Goal: Task Accomplishment & Management: Manage account settings

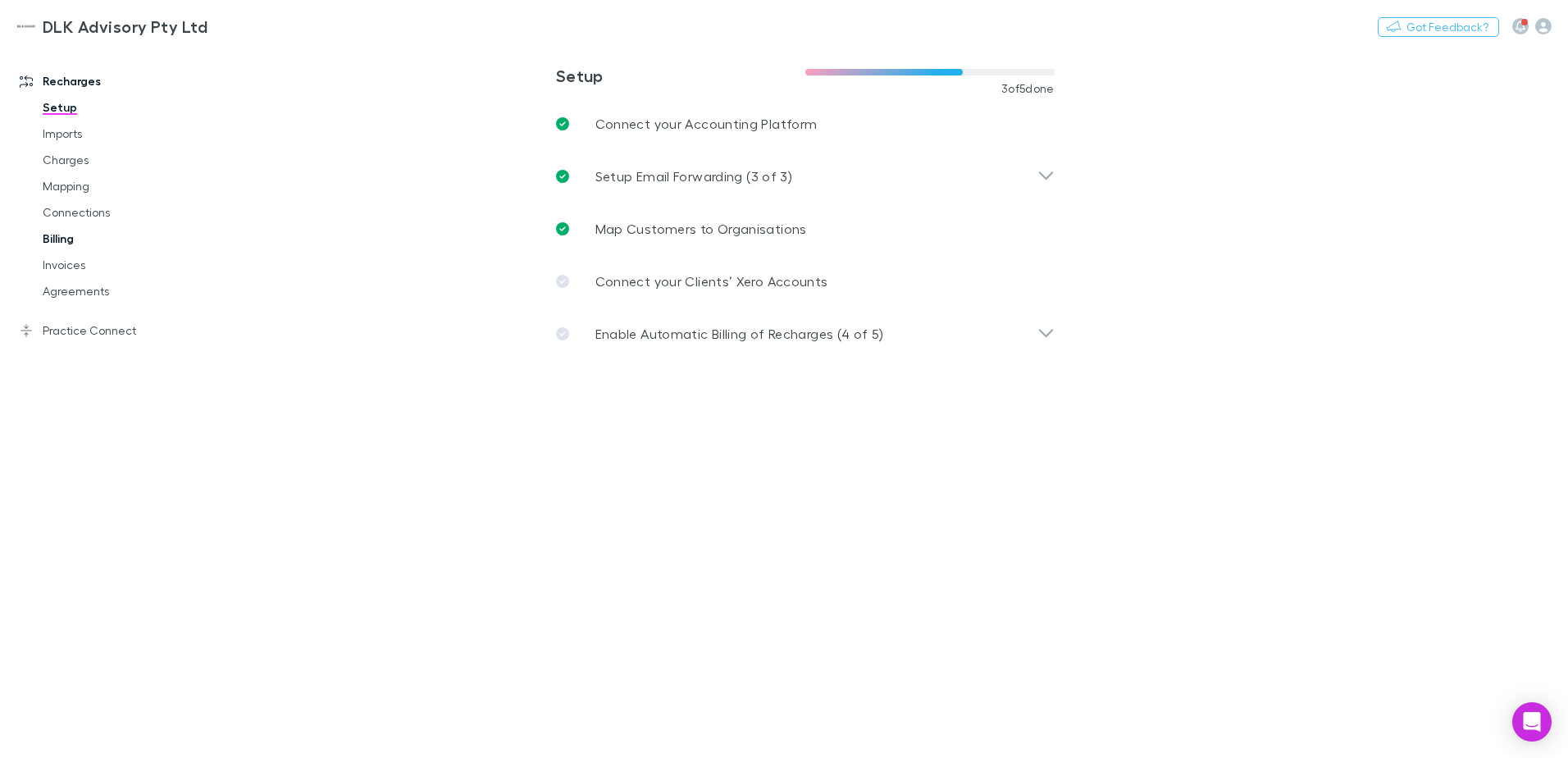
drag, startPoint x: 66, startPoint y: 215, endPoint x: 59, endPoint y: 238, distance: 24.0
click at [66, 215] on link "Connections" at bounding box center [123, 212] width 196 height 26
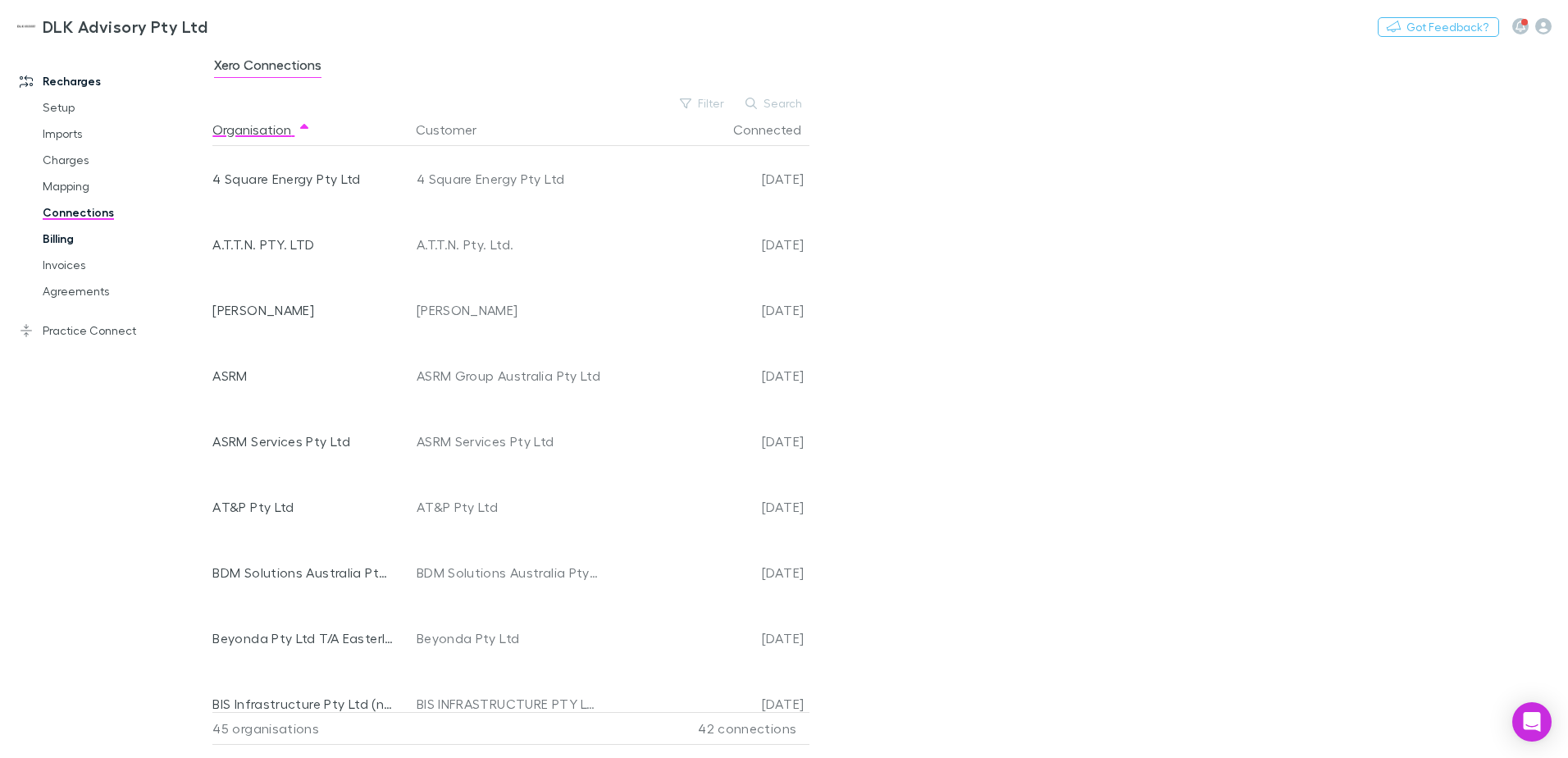
click at [59, 238] on link "Billing" at bounding box center [123, 239] width 196 height 26
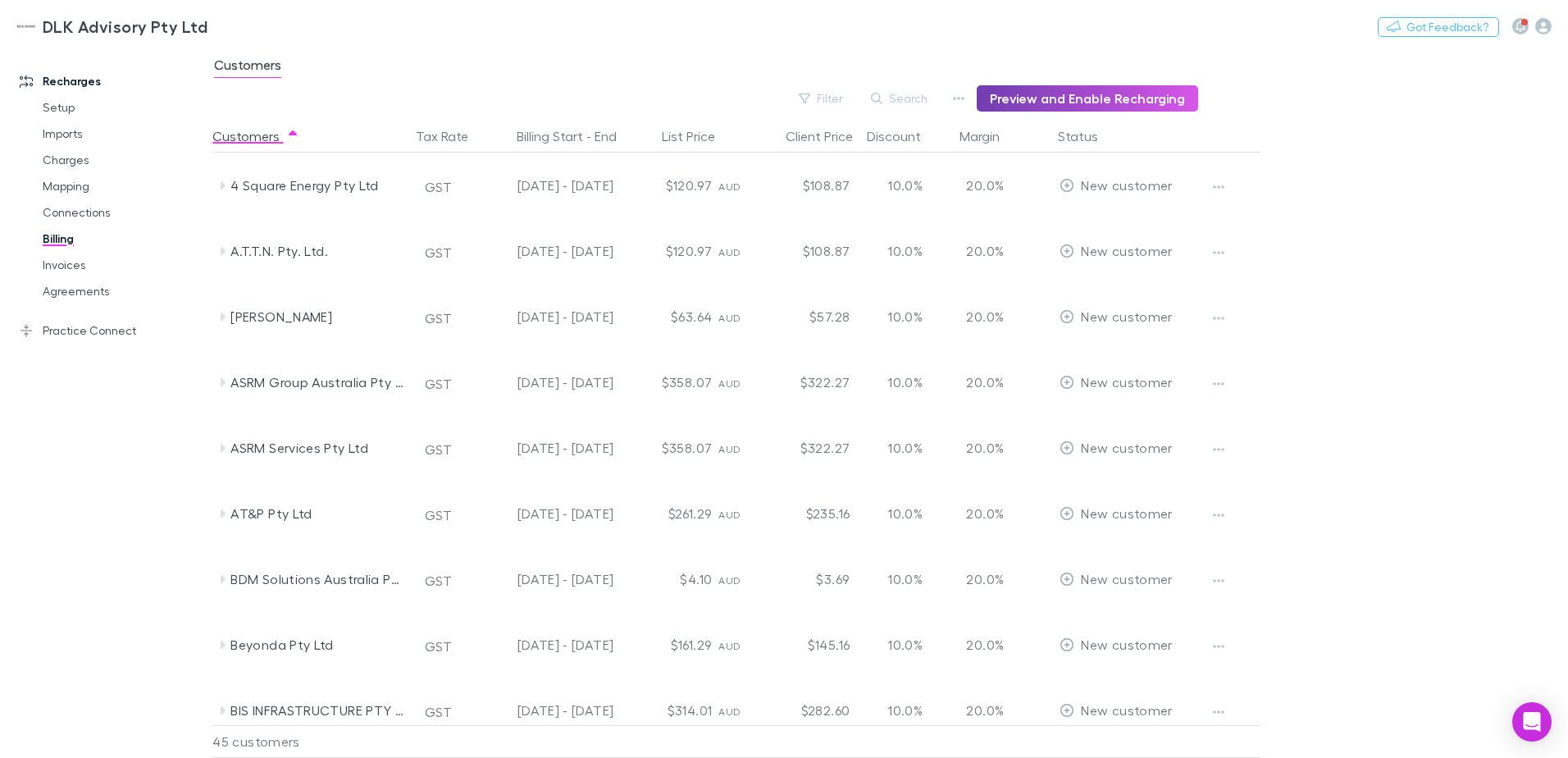
click at [1071, 94] on button "Preview and Enable Recharging" at bounding box center [1087, 98] width 221 height 26
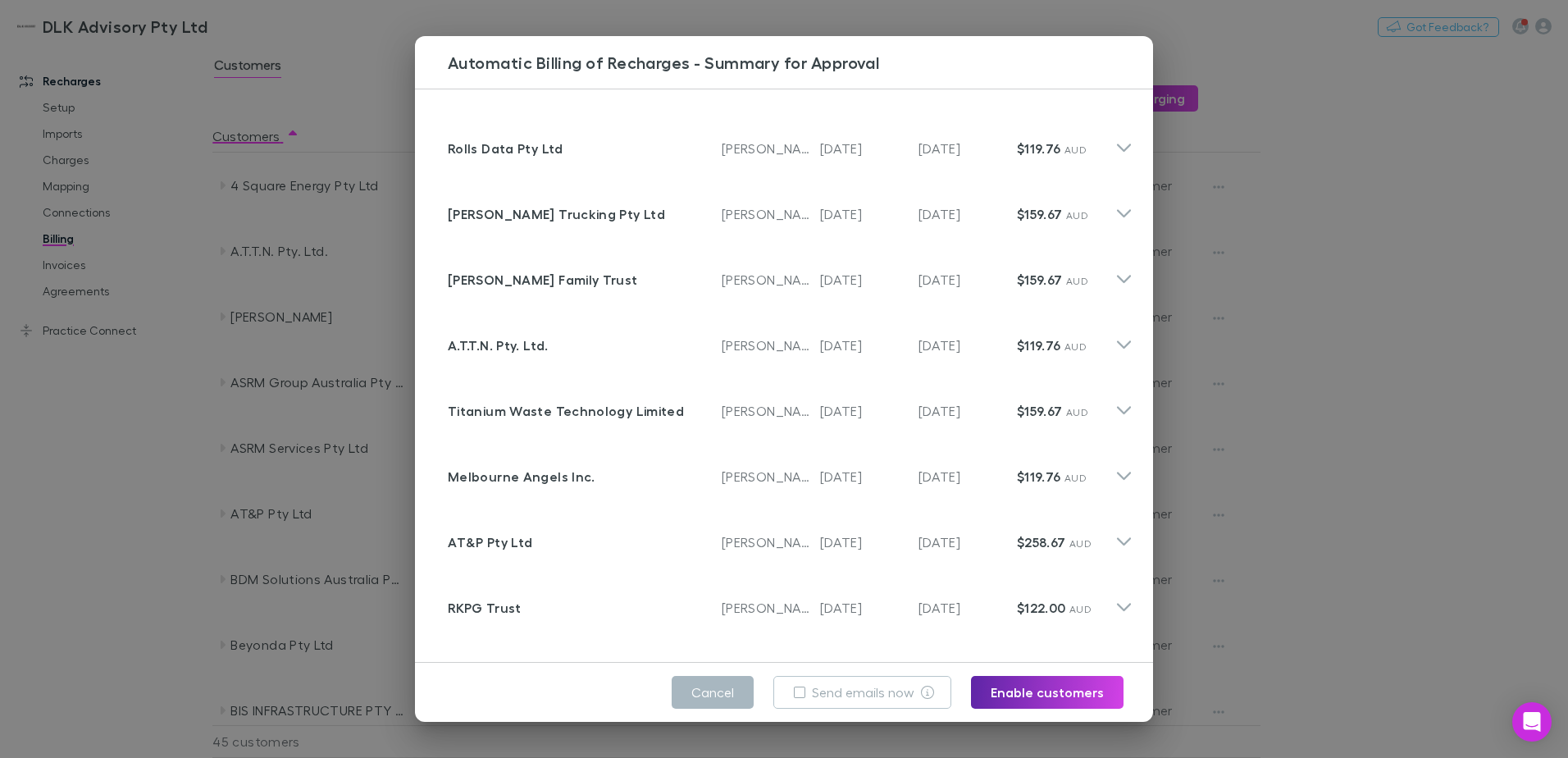
click at [727, 701] on button "Cancel" at bounding box center [712, 692] width 82 height 33
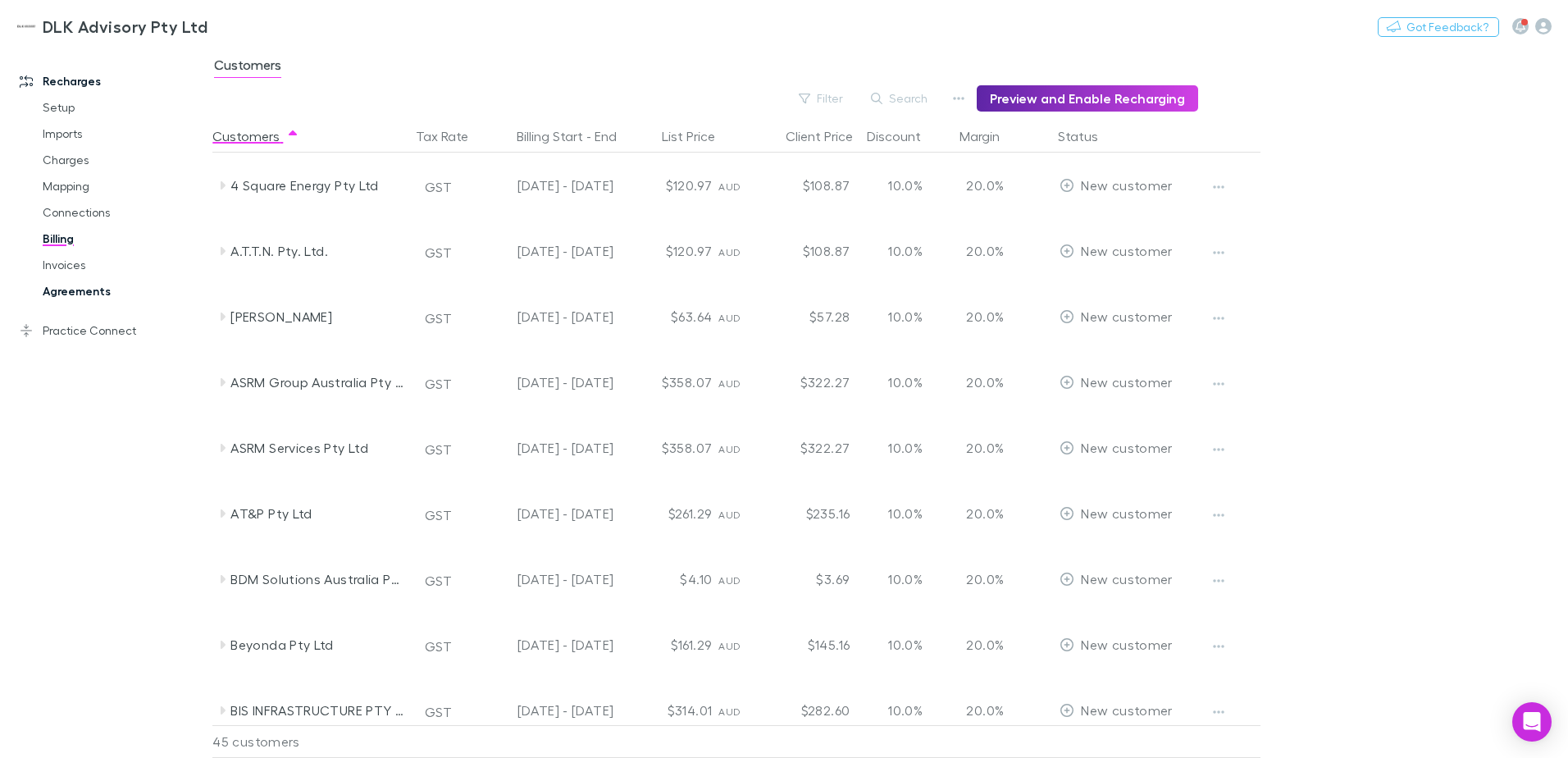
click at [59, 296] on link "Agreements" at bounding box center [123, 291] width 196 height 26
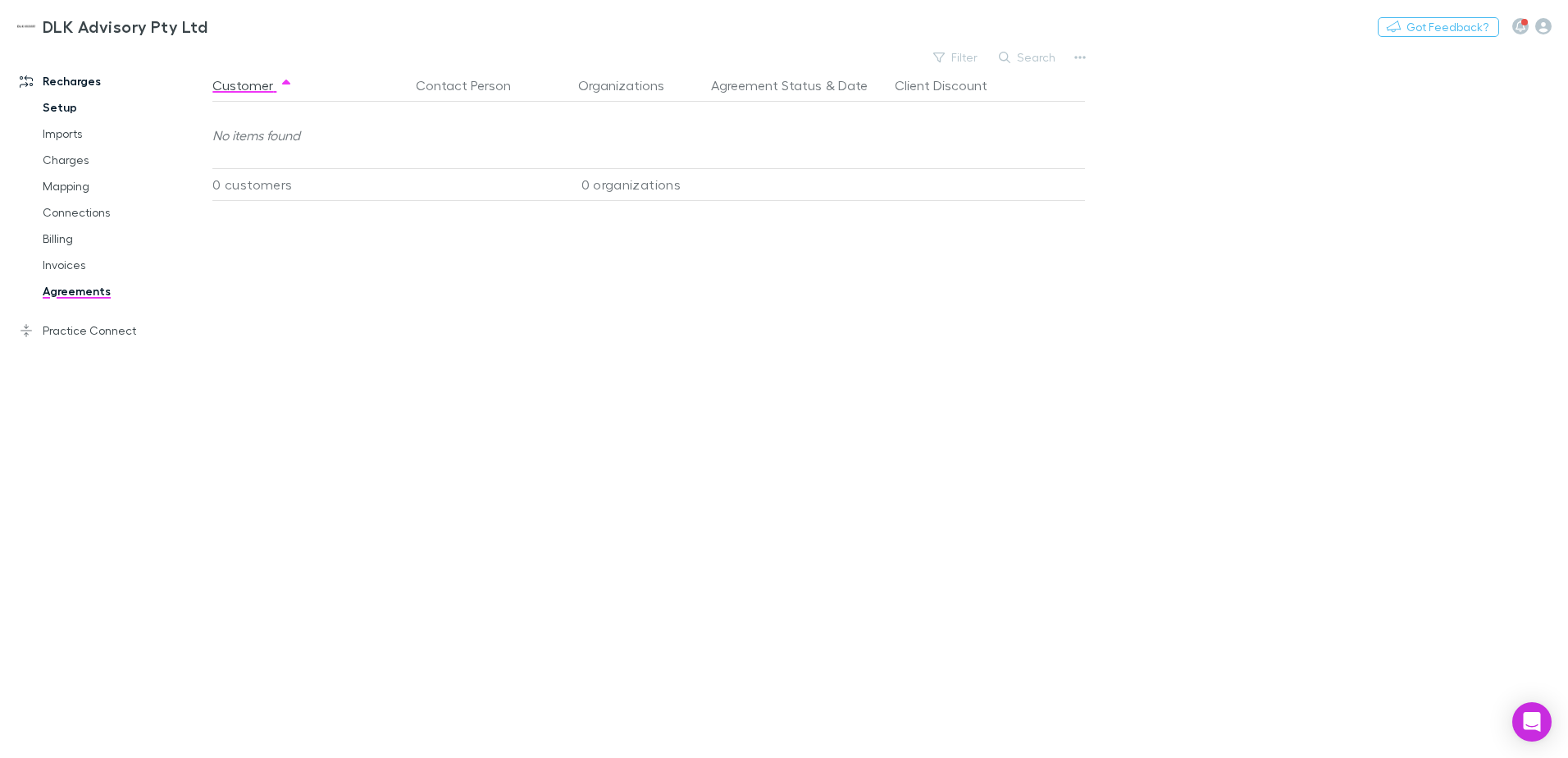
click at [53, 111] on link "Setup" at bounding box center [123, 107] width 196 height 26
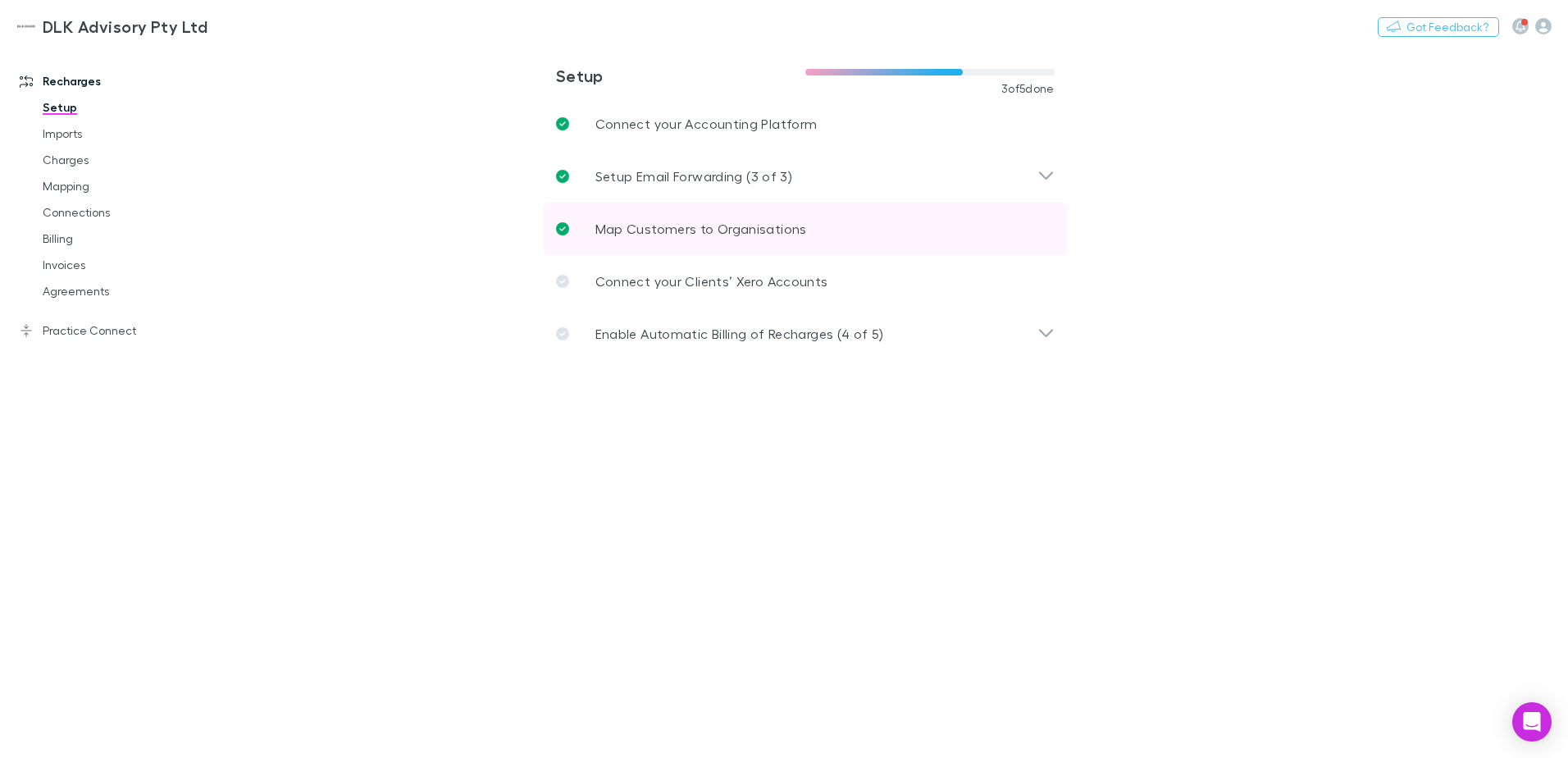
click at [787, 221] on p "Map Customers to Organisations" at bounding box center [701, 228] width 212 height 20
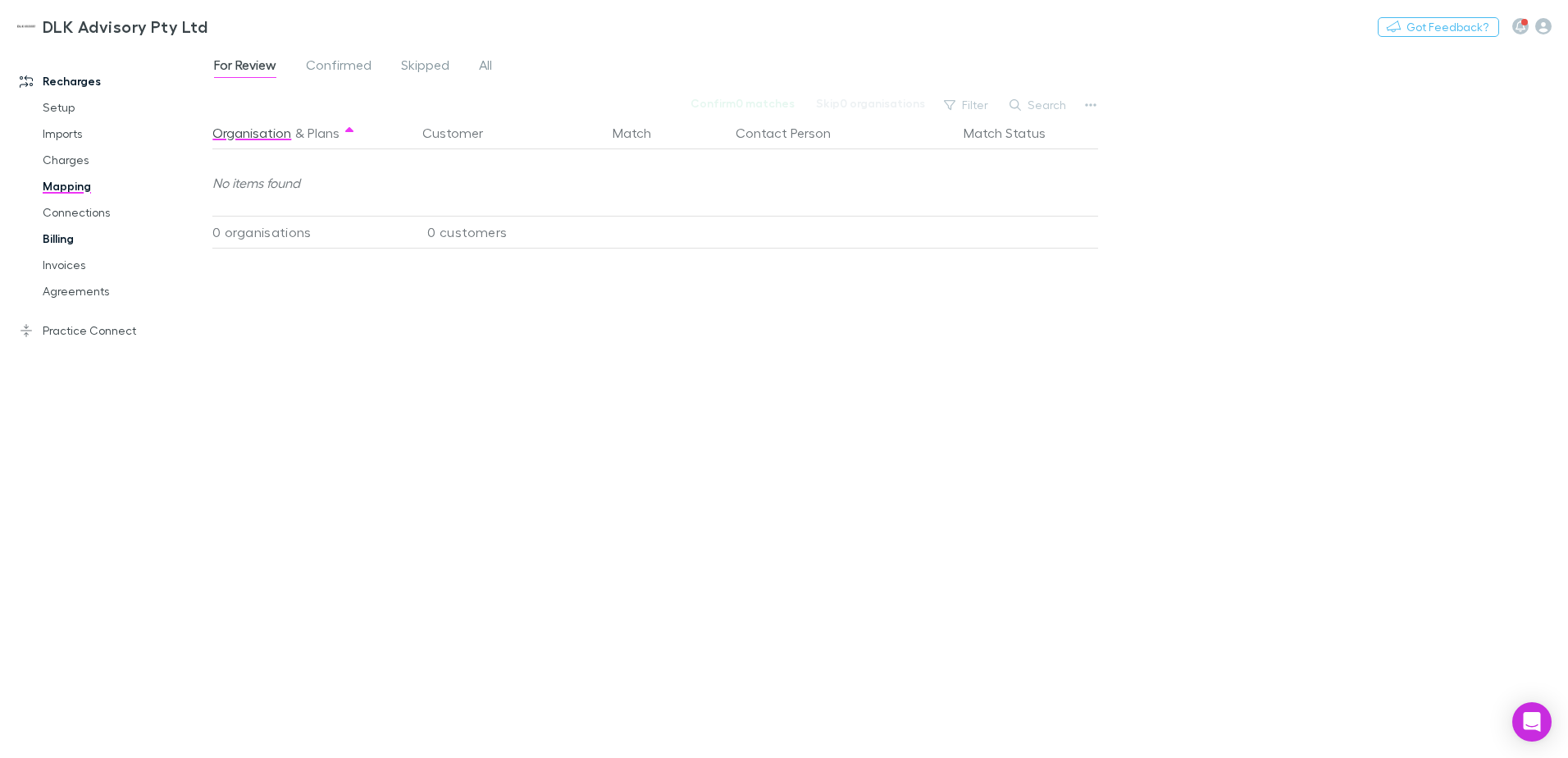
click at [76, 235] on link "Billing" at bounding box center [123, 239] width 196 height 26
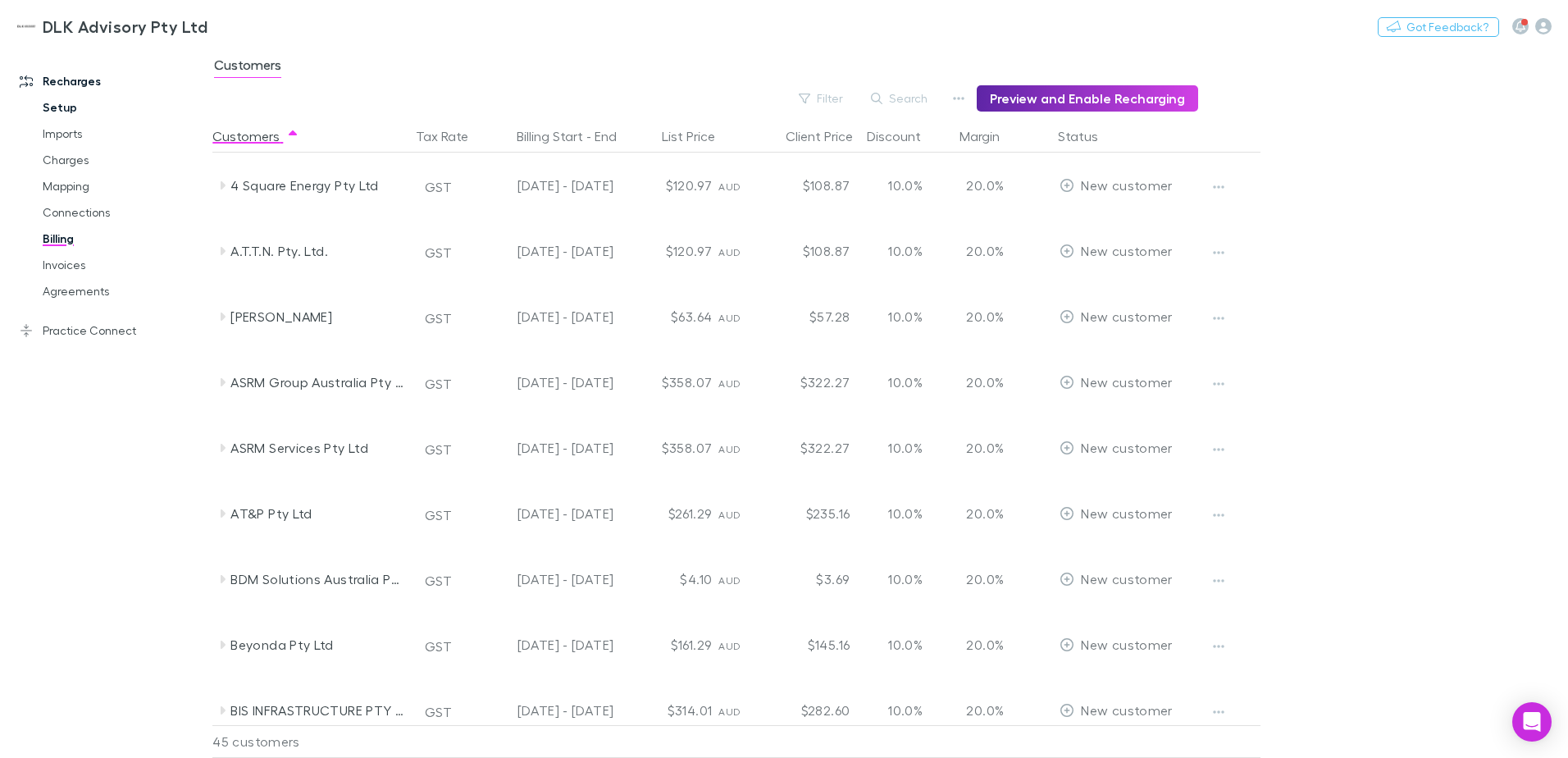
click at [65, 108] on link "Setup" at bounding box center [123, 107] width 196 height 26
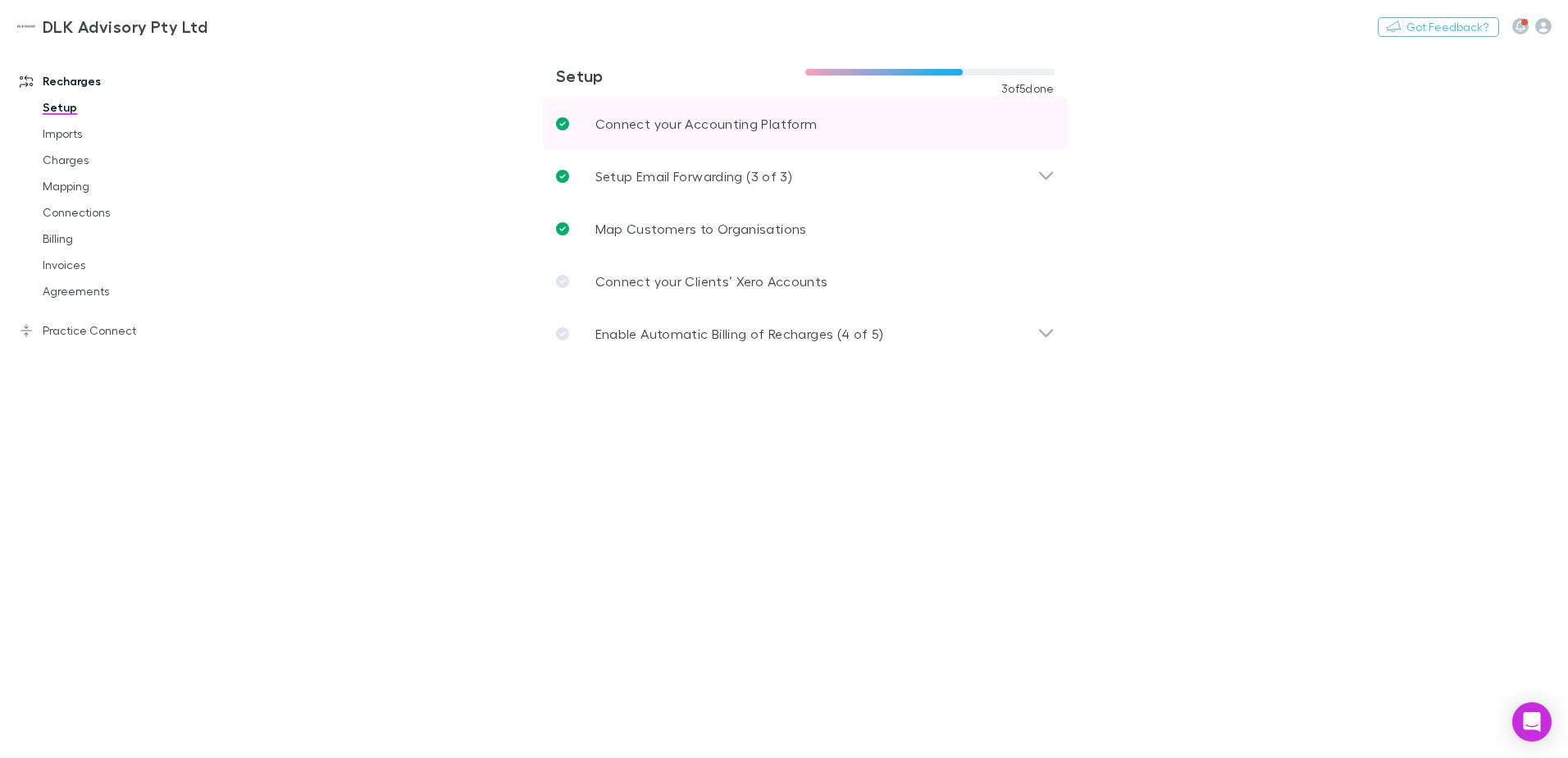
click at [767, 127] on p "Connect your Accounting Platform" at bounding box center [706, 123] width 222 height 20
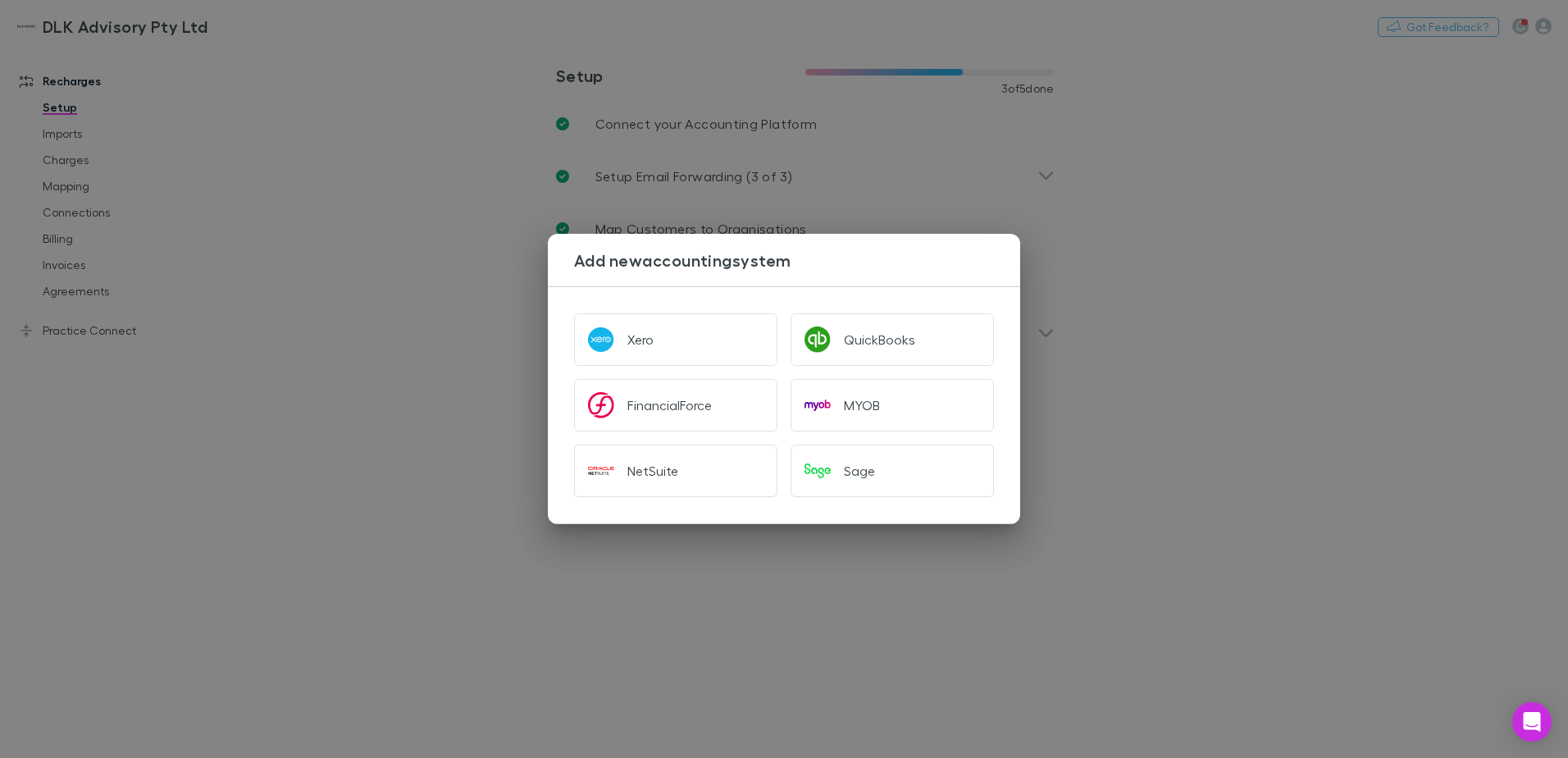
click at [984, 169] on div "Add new accounting system Xero QuickBooks FinancialForce MYOB NetSuite Sage" at bounding box center [784, 379] width 1568 height 758
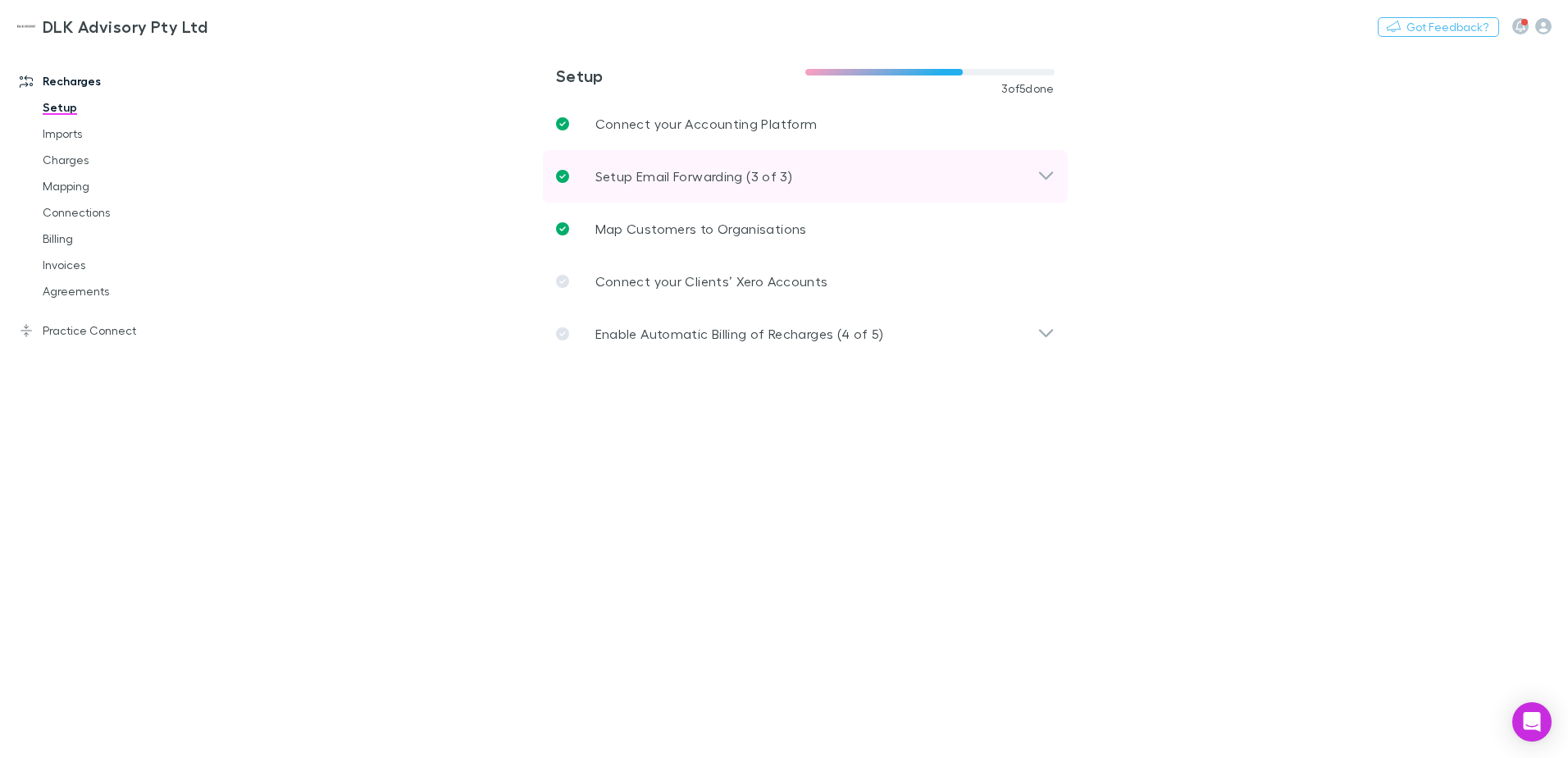
click at [872, 175] on div "Setup Email Forwarding (3 of 3)" at bounding box center [796, 176] width 482 height 20
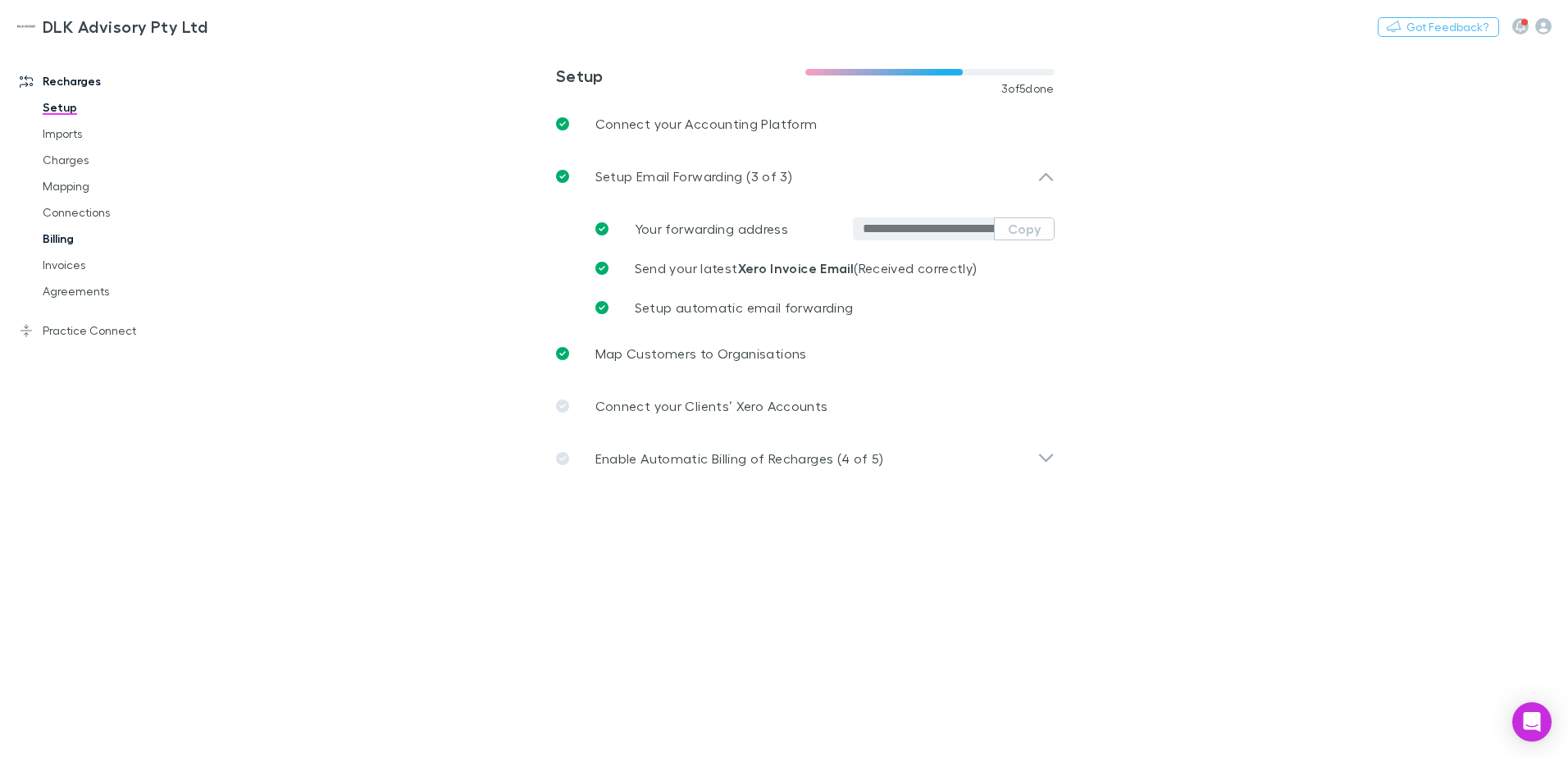
click at [62, 233] on link "Billing" at bounding box center [123, 239] width 196 height 26
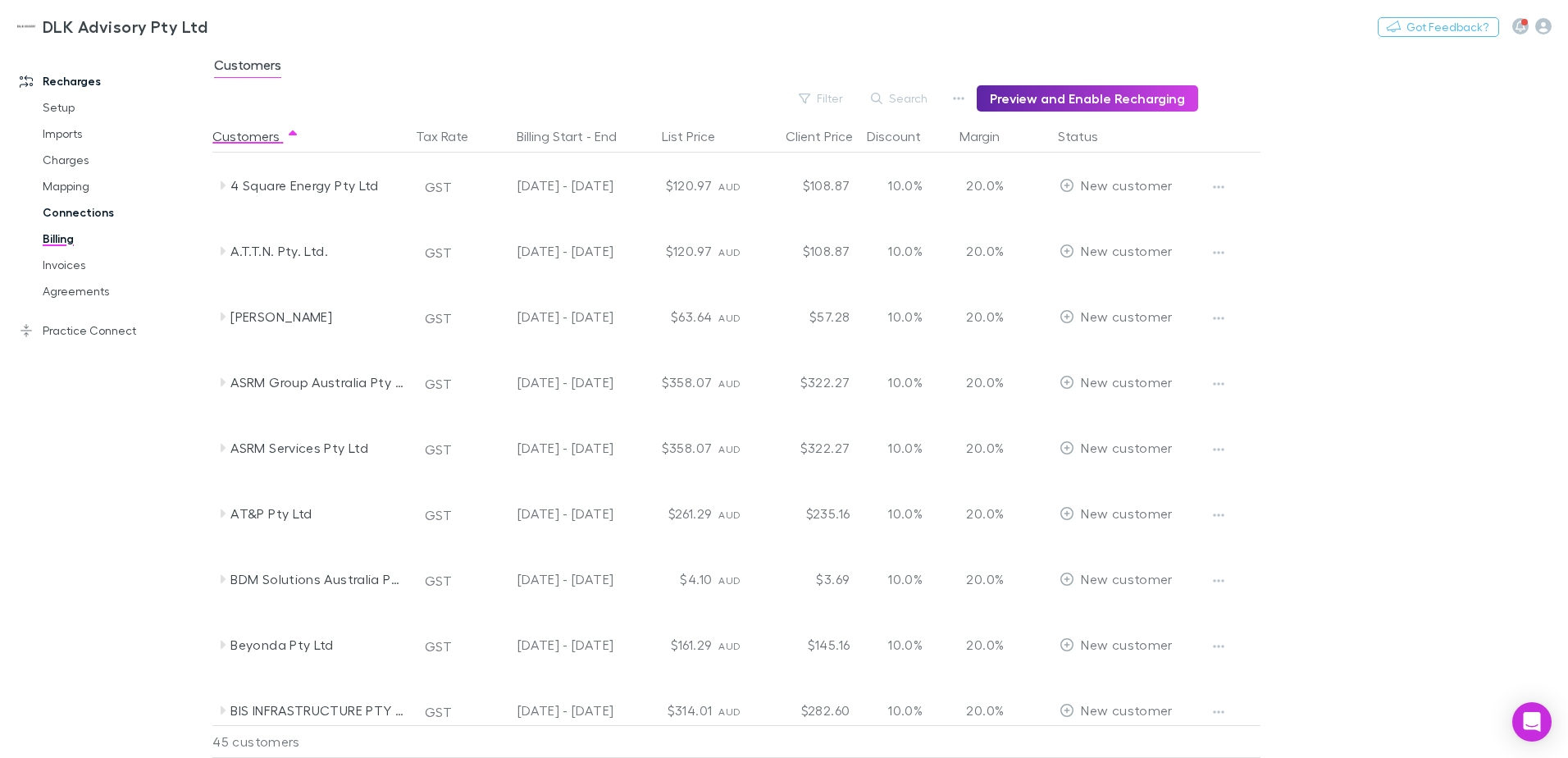
click at [69, 215] on link "Connections" at bounding box center [123, 212] width 196 height 26
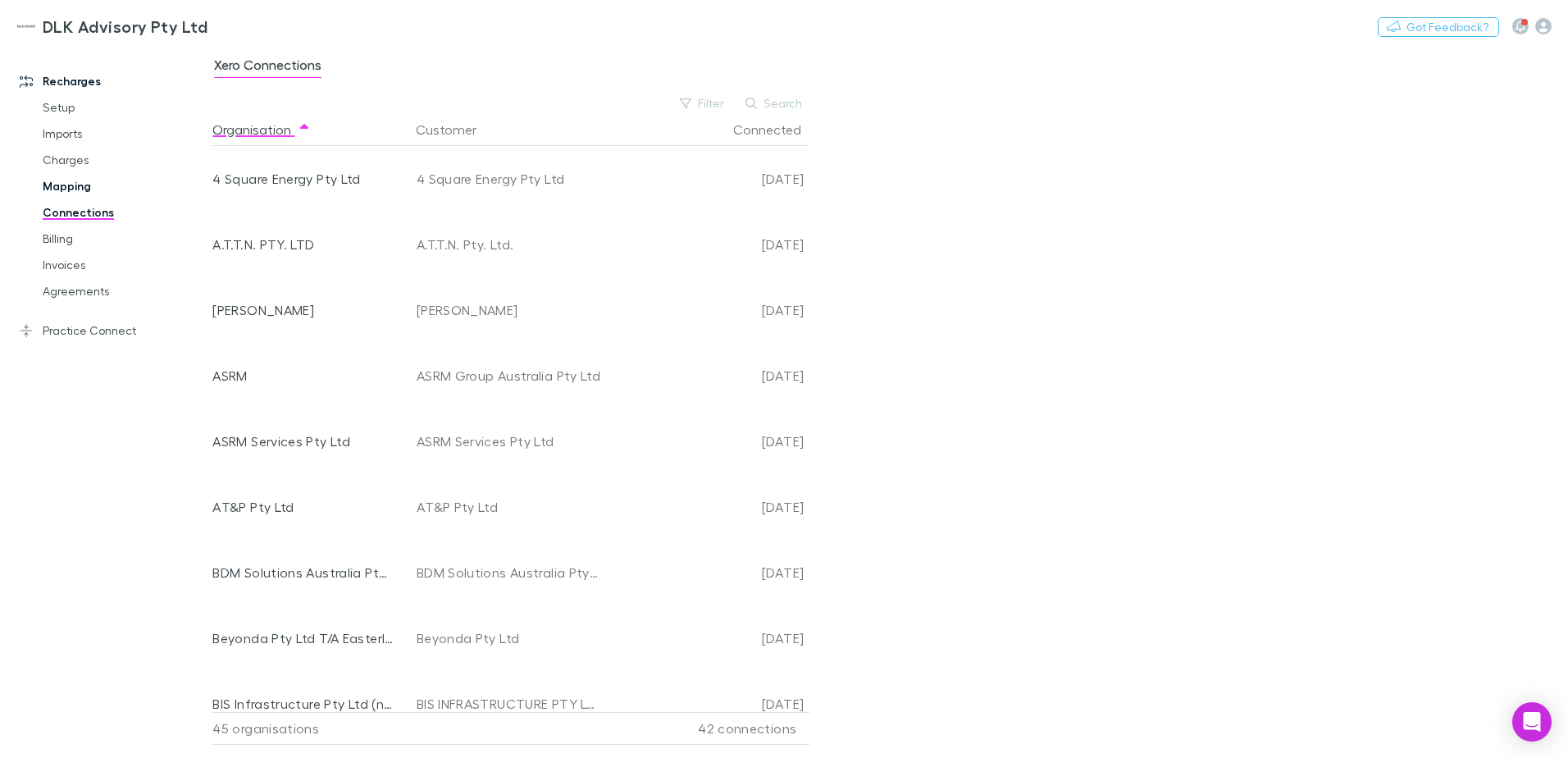
click at [72, 194] on link "Mapping" at bounding box center [123, 186] width 196 height 26
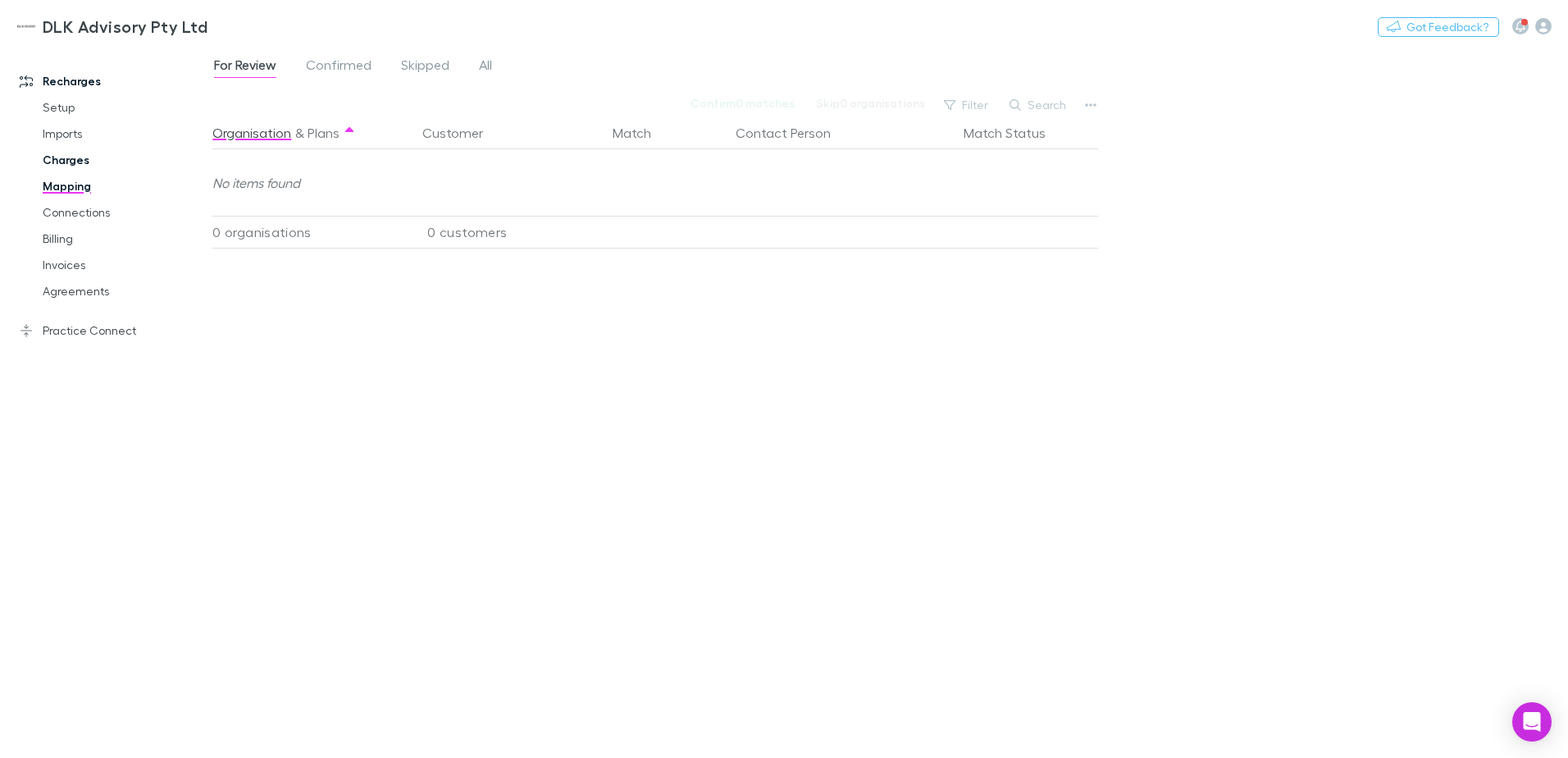
click at [58, 165] on link "Charges" at bounding box center [123, 159] width 196 height 26
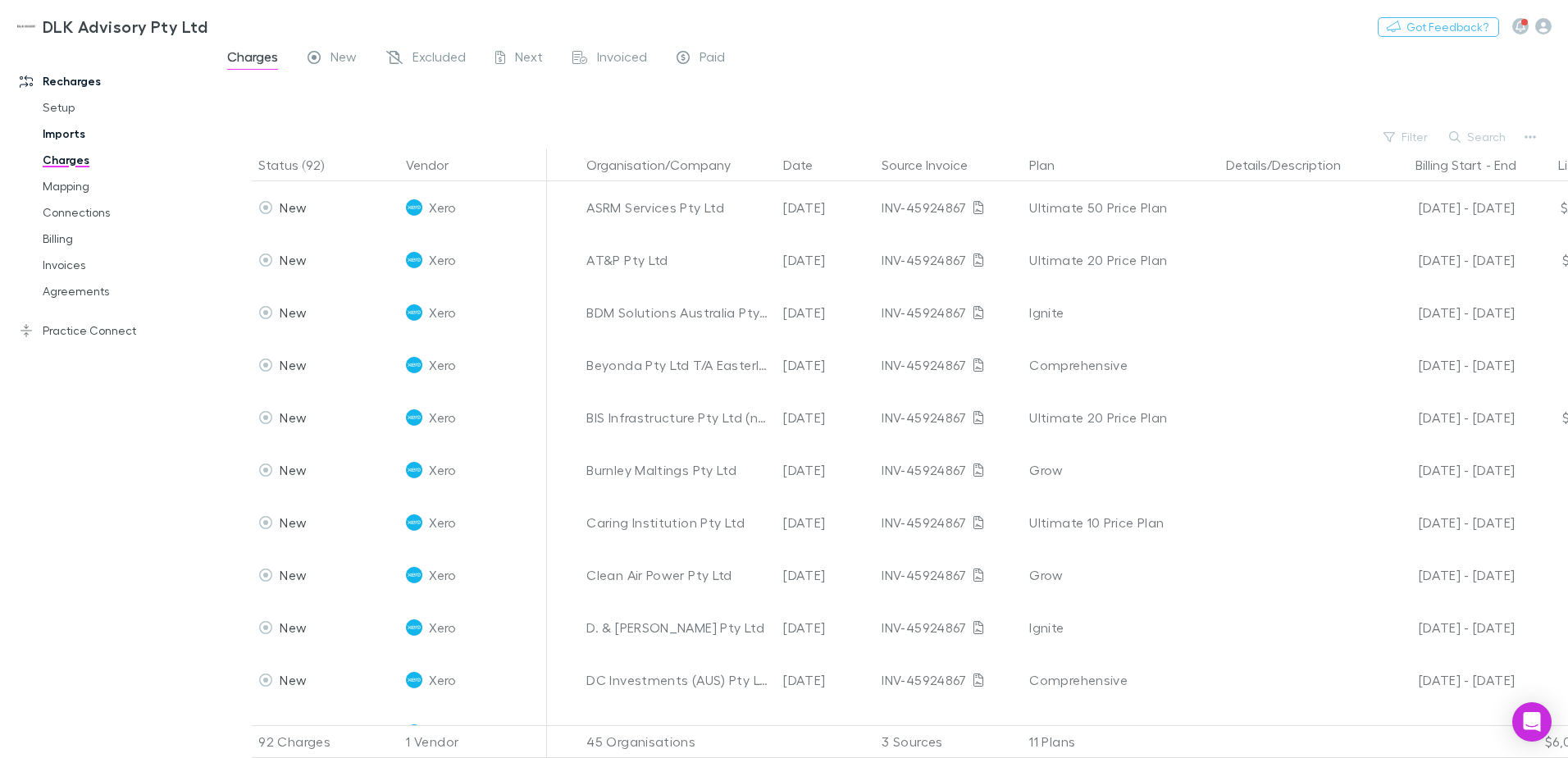
click at [63, 136] on link "Imports" at bounding box center [123, 134] width 196 height 26
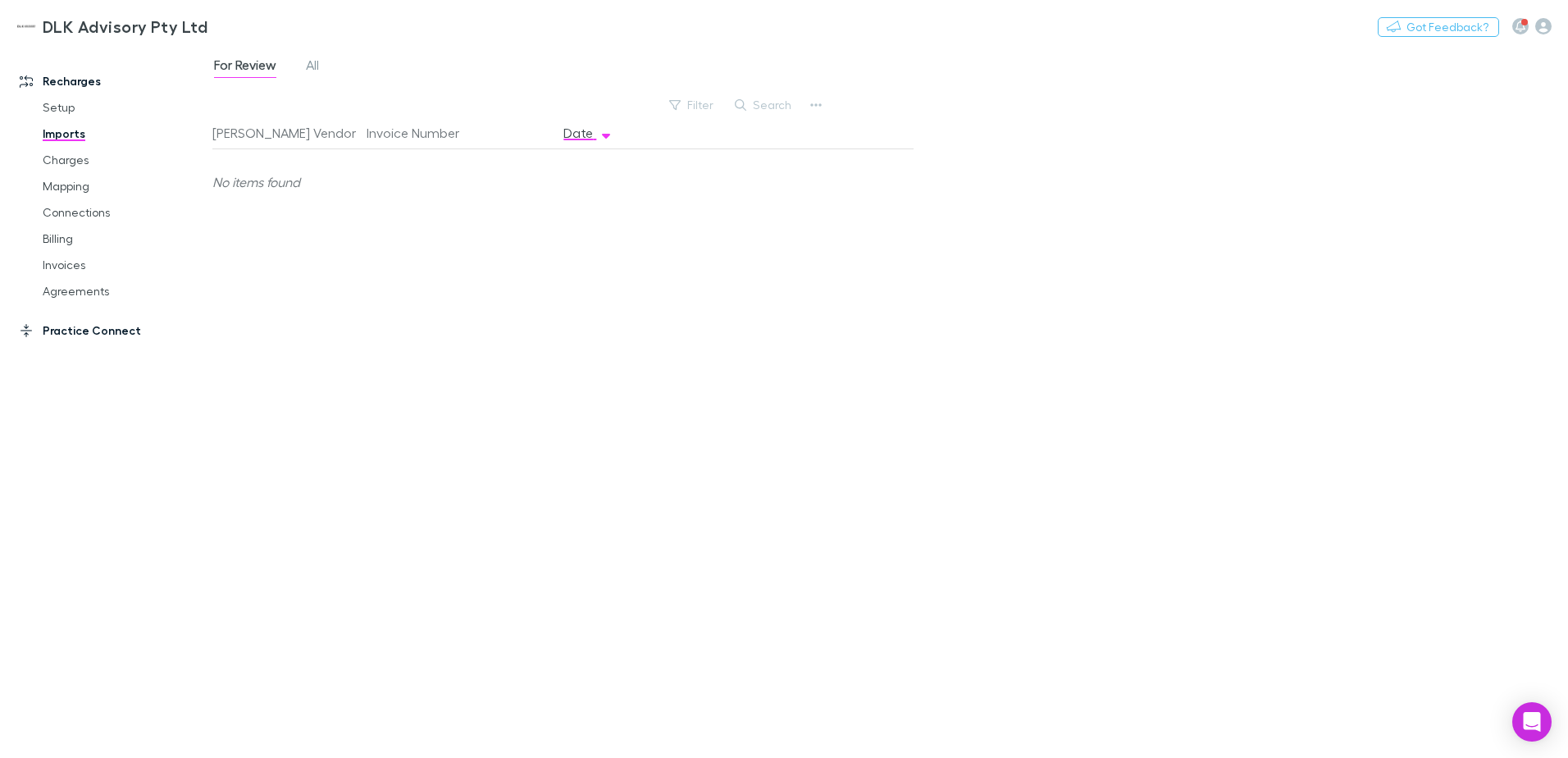
click at [73, 321] on link "Practice Connect" at bounding box center [112, 330] width 218 height 26
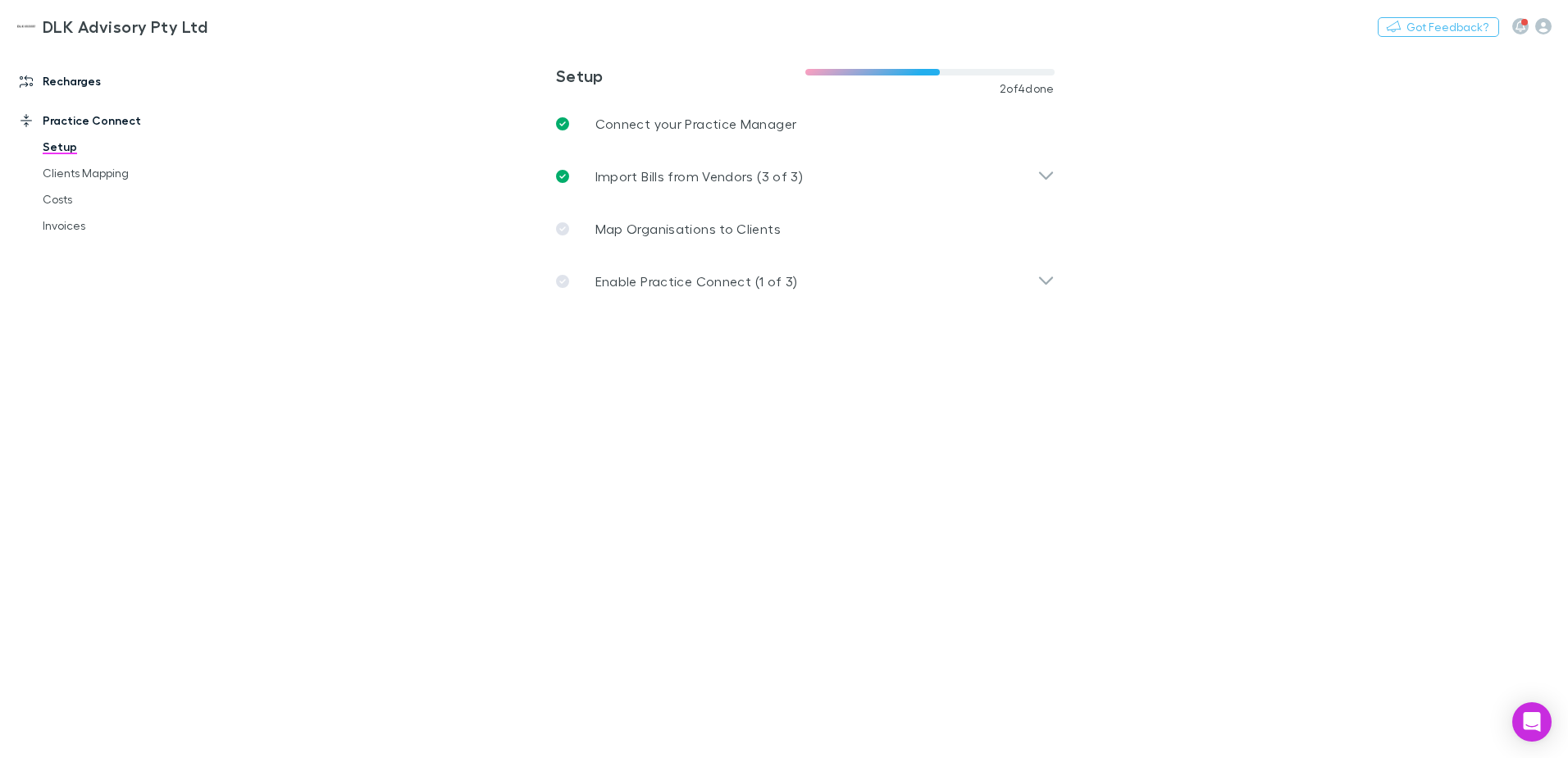
click at [57, 83] on link "Recharges" at bounding box center [112, 81] width 218 height 26
click at [1541, 26] on icon "button" at bounding box center [1543, 26] width 16 height 16
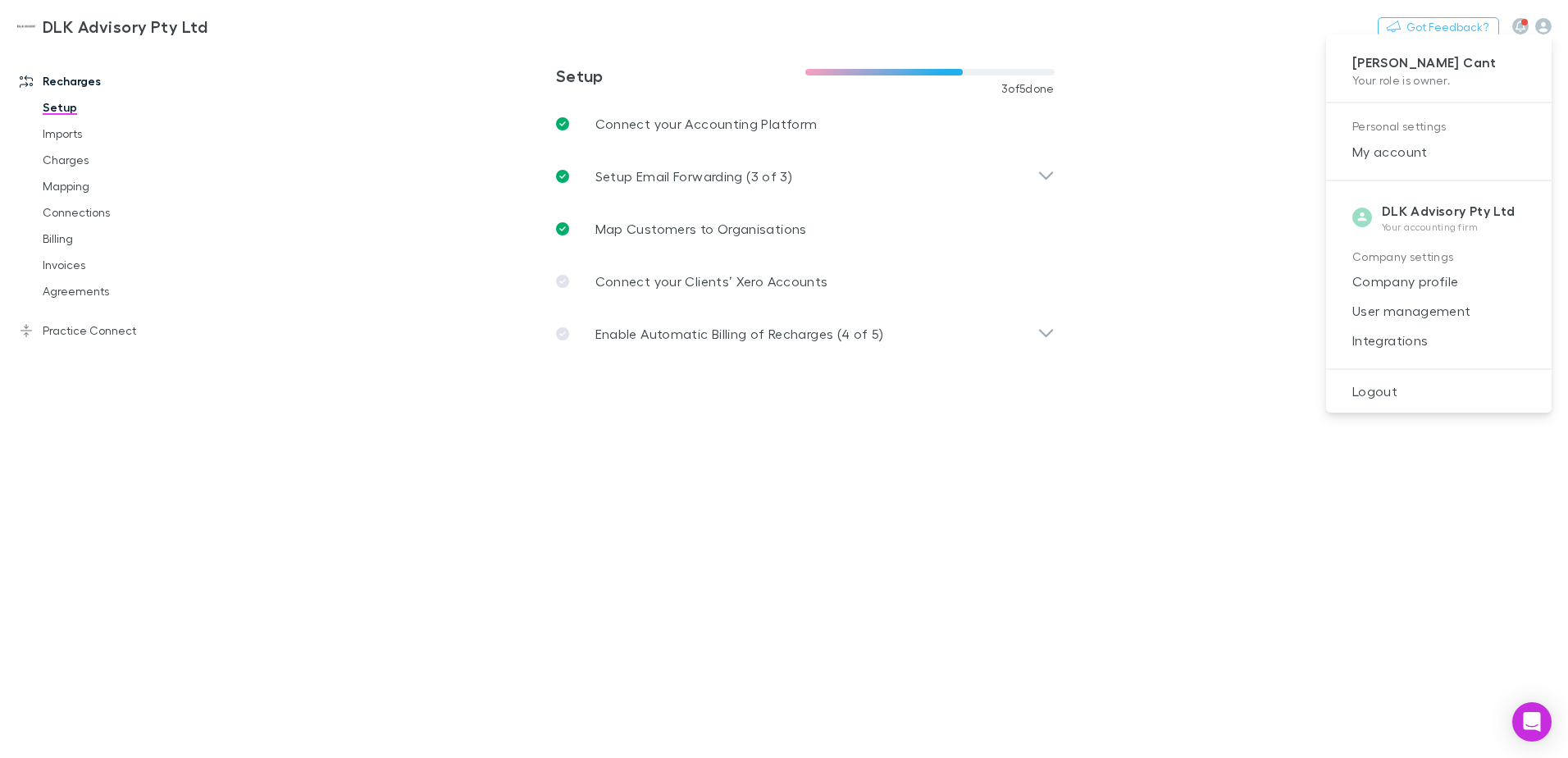
click at [1042, 334] on div at bounding box center [784, 379] width 1568 height 758
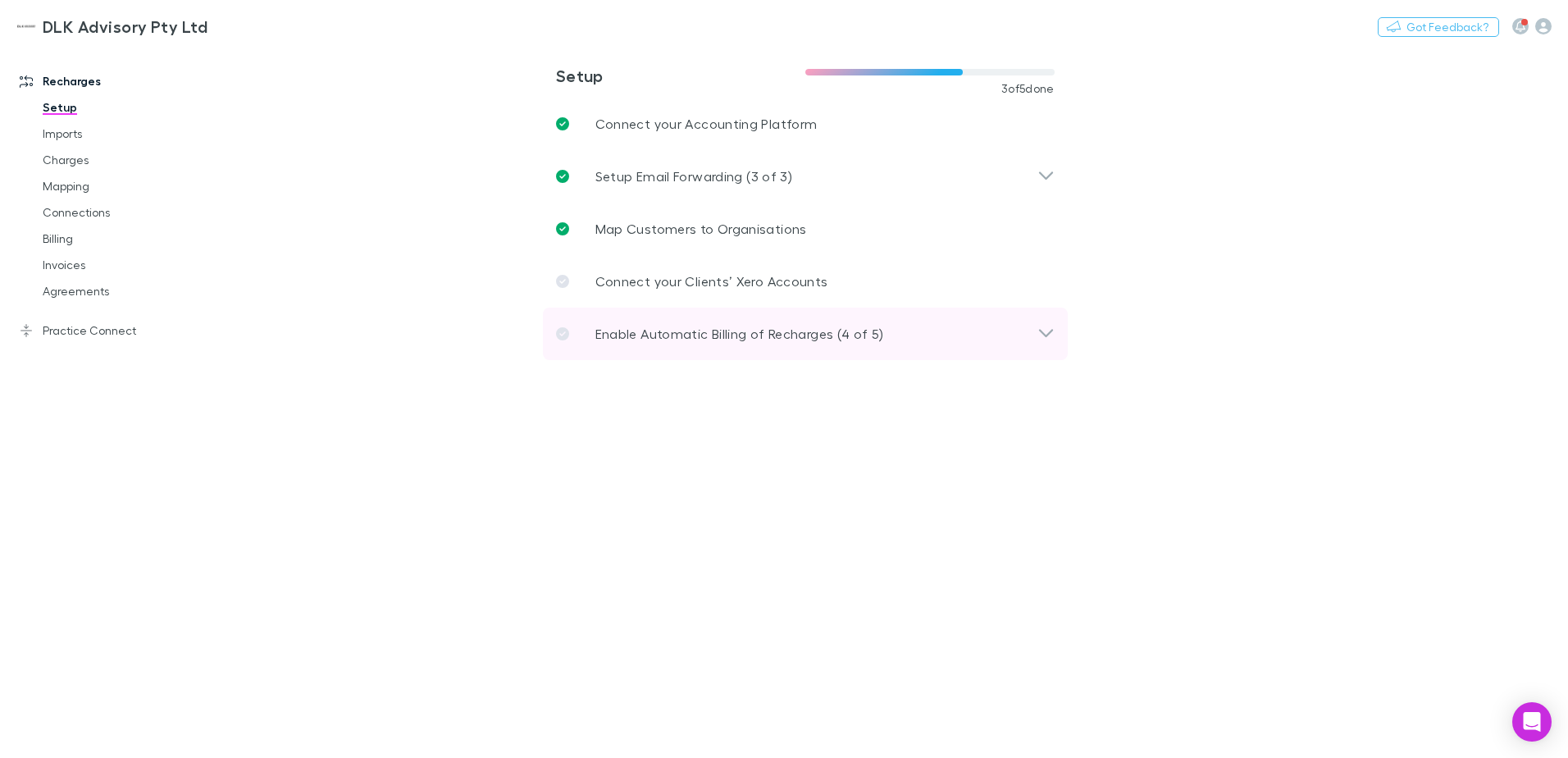
click at [1021, 329] on div "Enable Automatic Billing of Recharges (4 of 5)" at bounding box center [796, 333] width 482 height 20
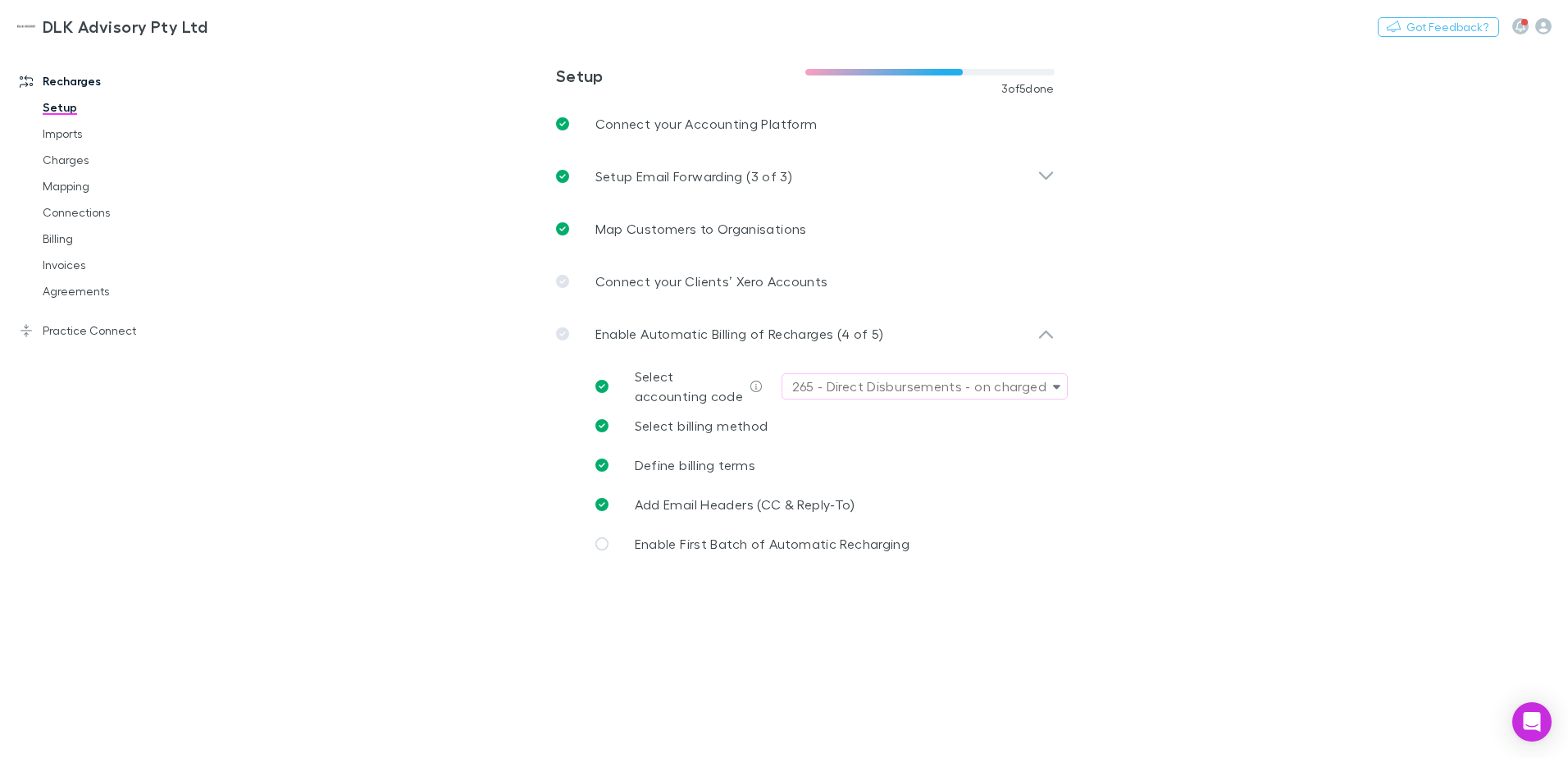
click at [935, 381] on div "265 - Direct Disbursements - on charged" at bounding box center [919, 386] width 254 height 20
type input "***"
drag, startPoint x: 1110, startPoint y: 392, endPoint x: 1091, endPoint y: 393, distance: 19.0
click at [1105, 392] on div at bounding box center [784, 379] width 1568 height 758
click at [954, 382] on div "265 - Direct Disbursements - on charged" at bounding box center [919, 386] width 254 height 20
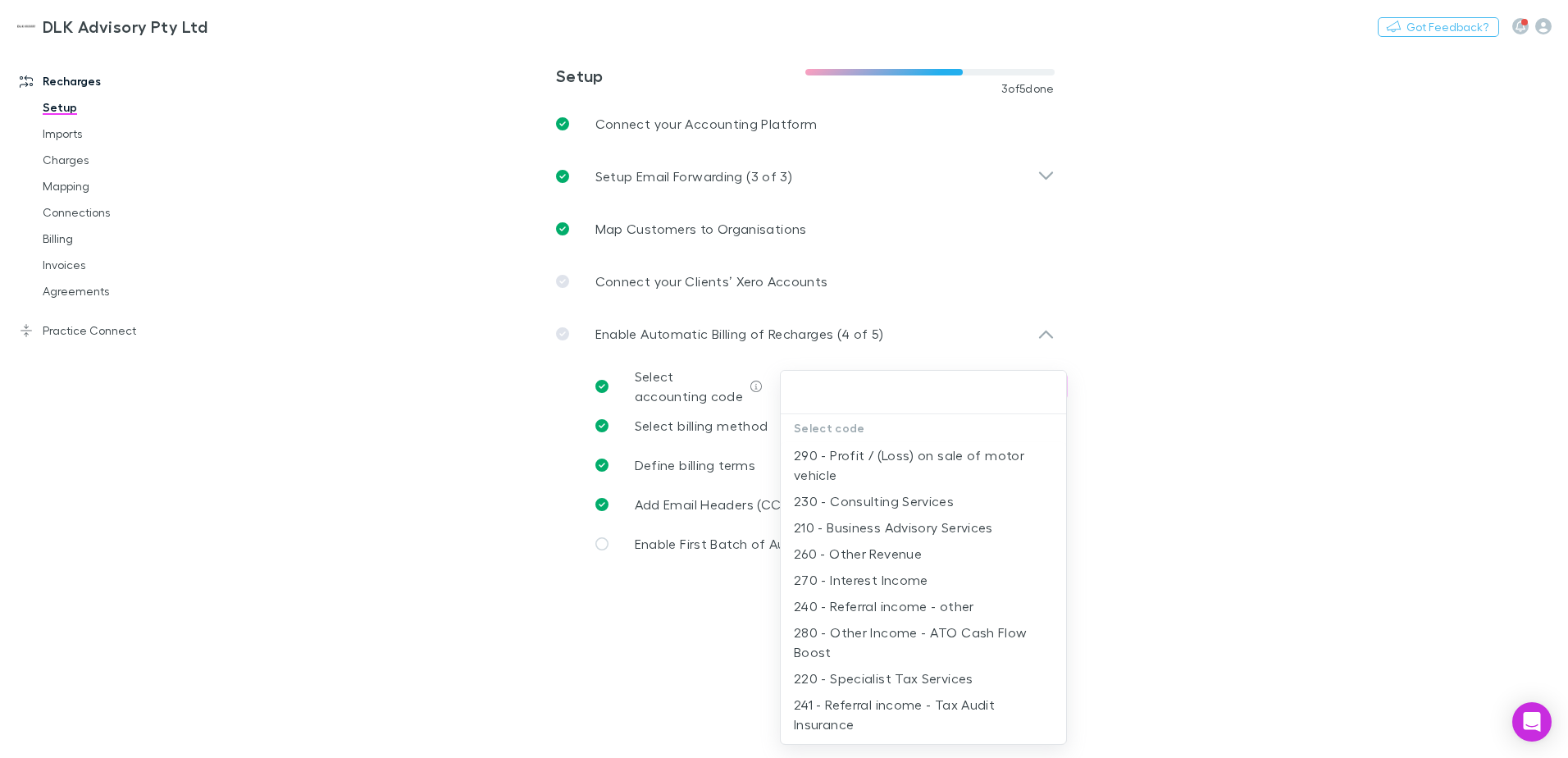
click at [905, 388] on input "text" at bounding box center [924, 392] width 272 height 30
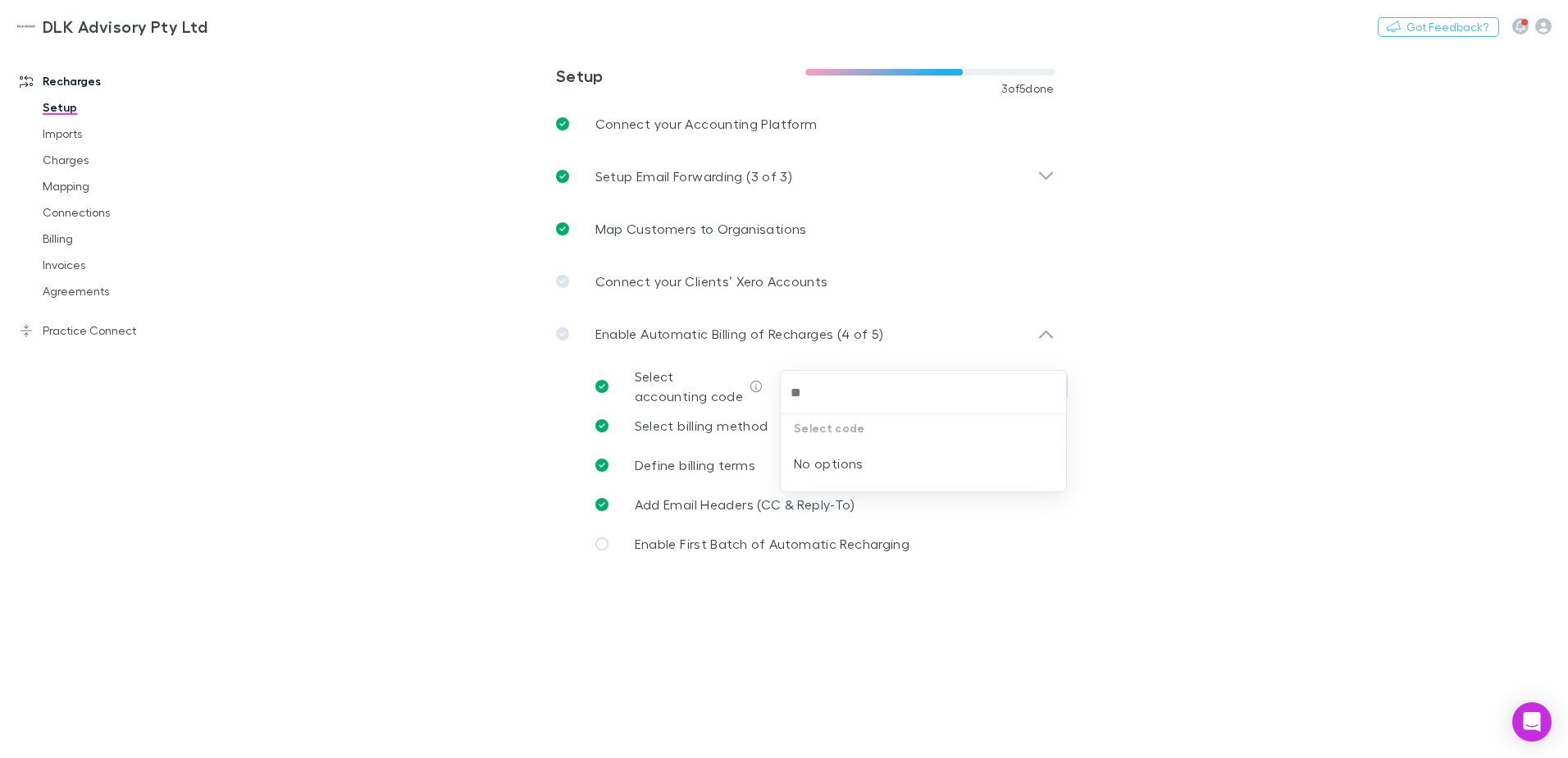
type input "*"
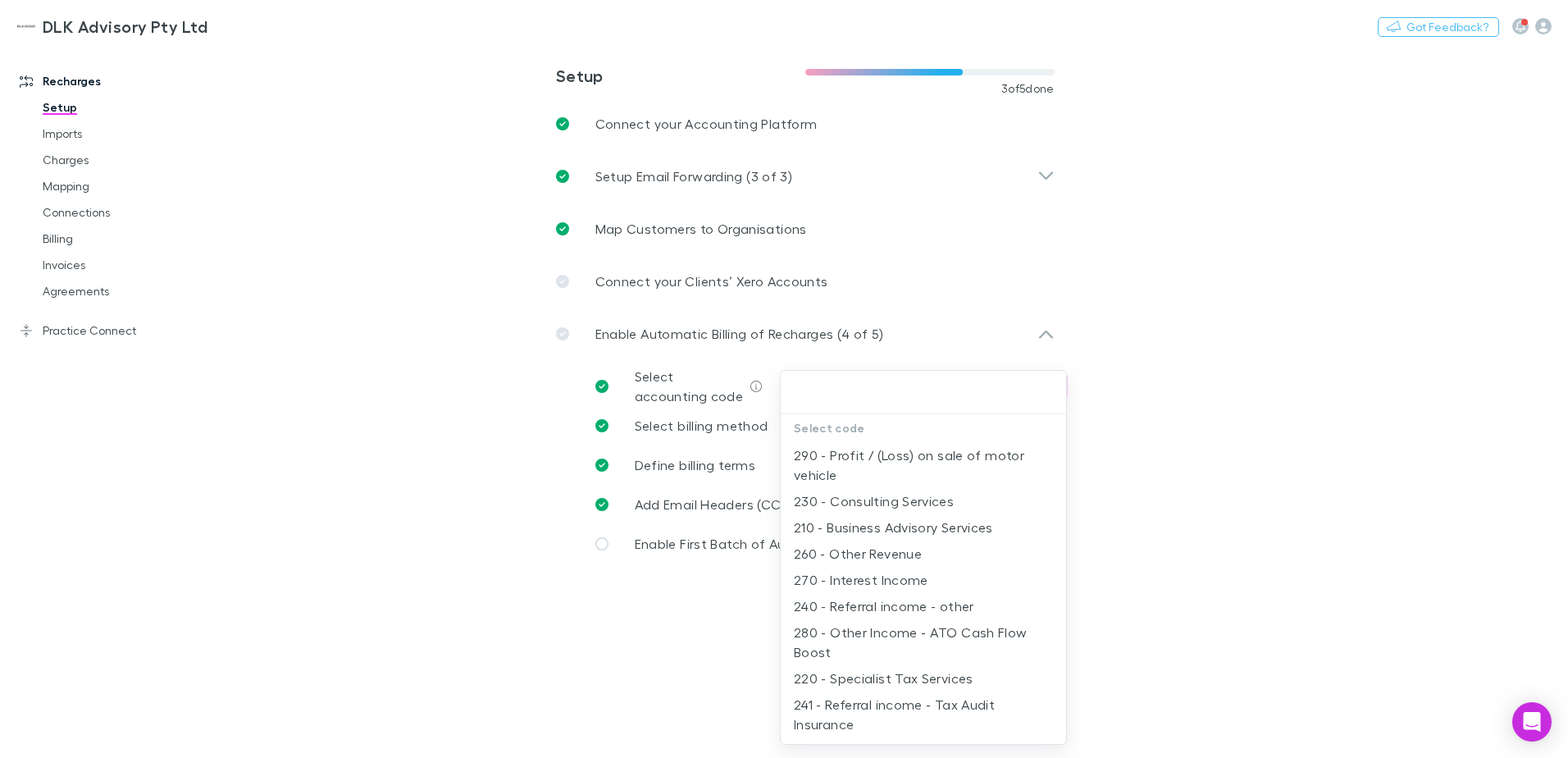
type input "*"
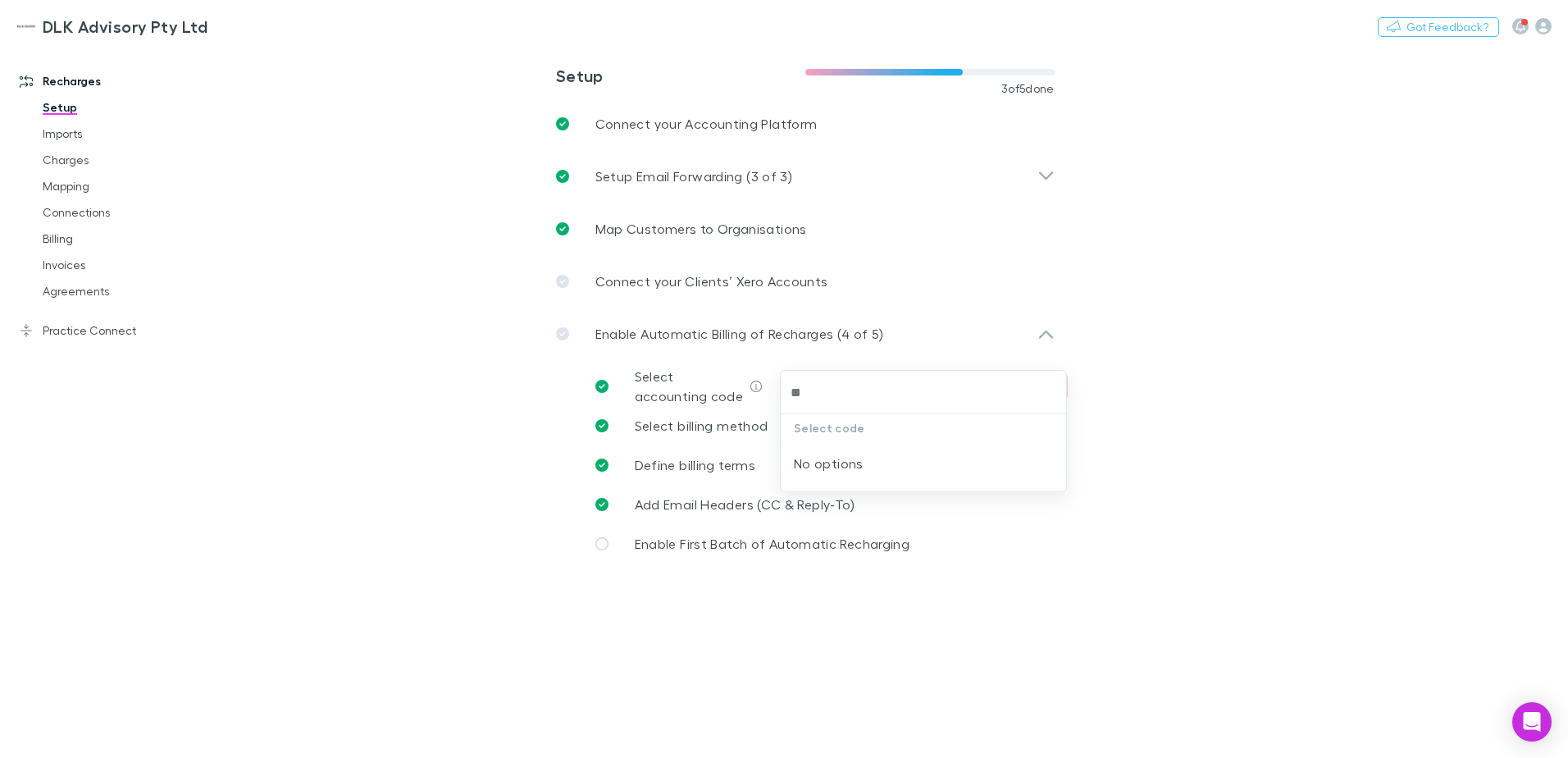
type input "*"
type input "***"
click at [1310, 450] on div at bounding box center [784, 379] width 1568 height 758
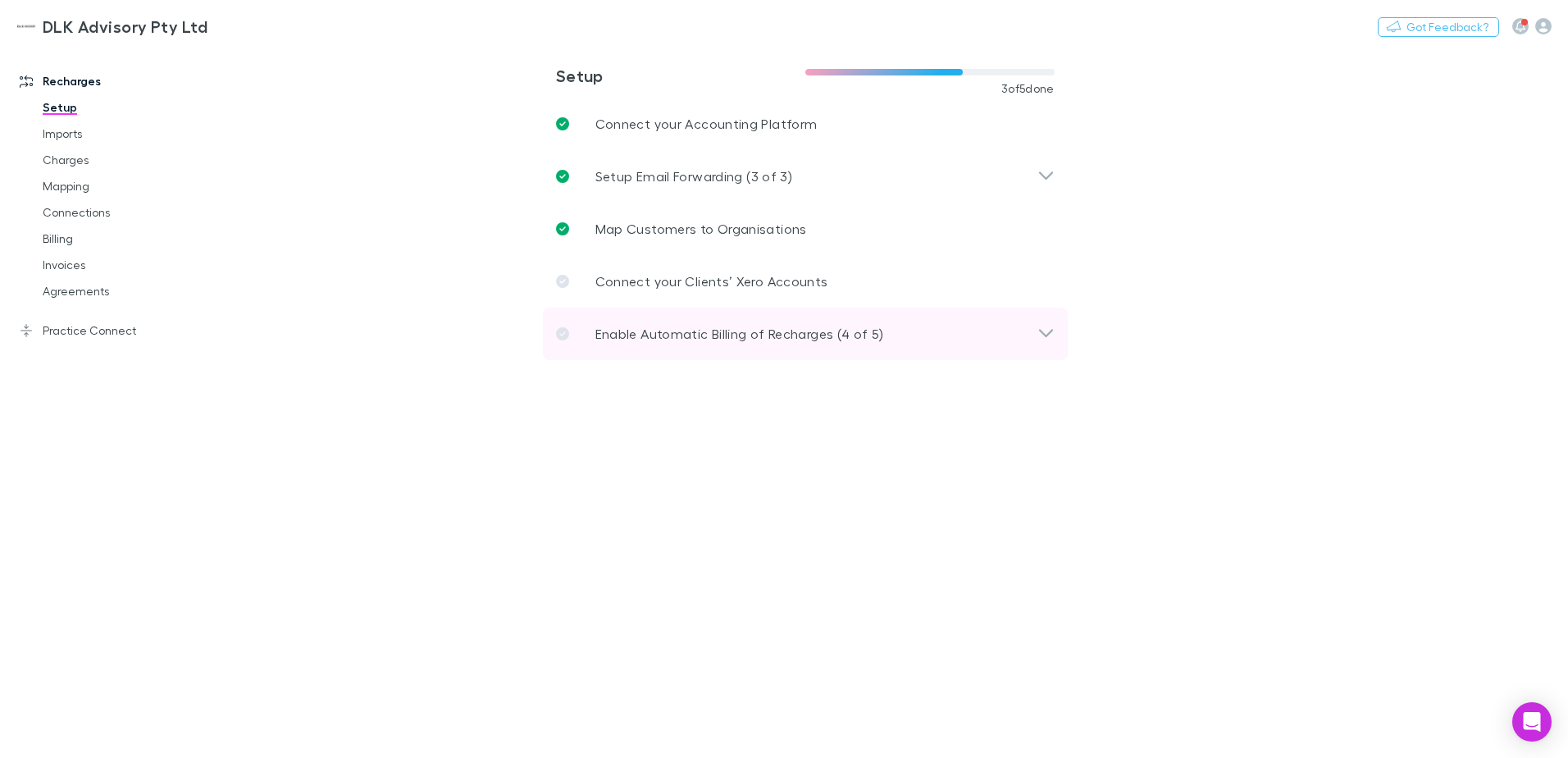
click at [1023, 327] on div "Enable Automatic Billing of Recharges (4 of 5)" at bounding box center [796, 333] width 482 height 20
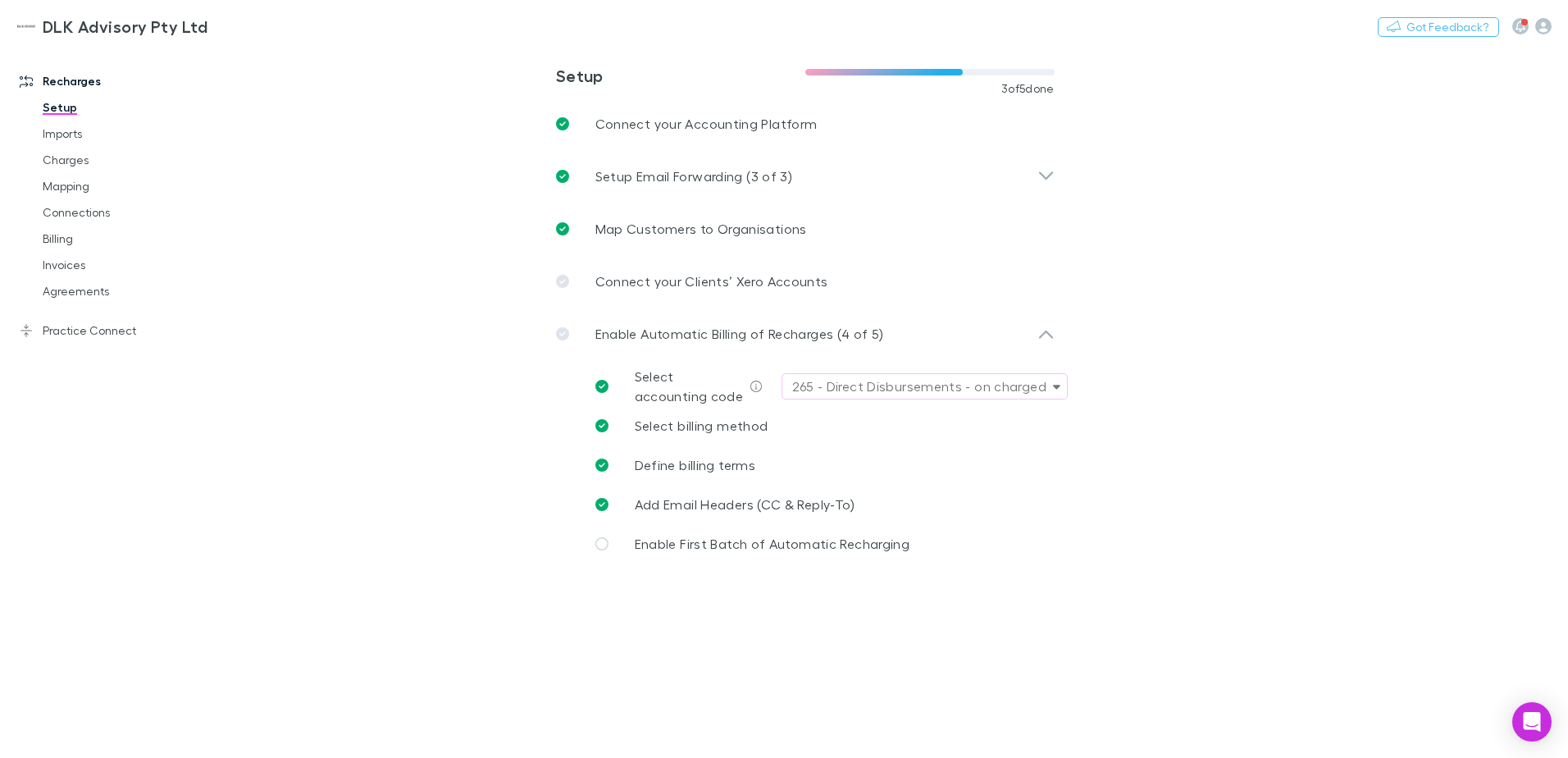
click at [1038, 382] on div "265 - Direct Disbursements - on charged" at bounding box center [919, 386] width 254 height 20
type input "***"
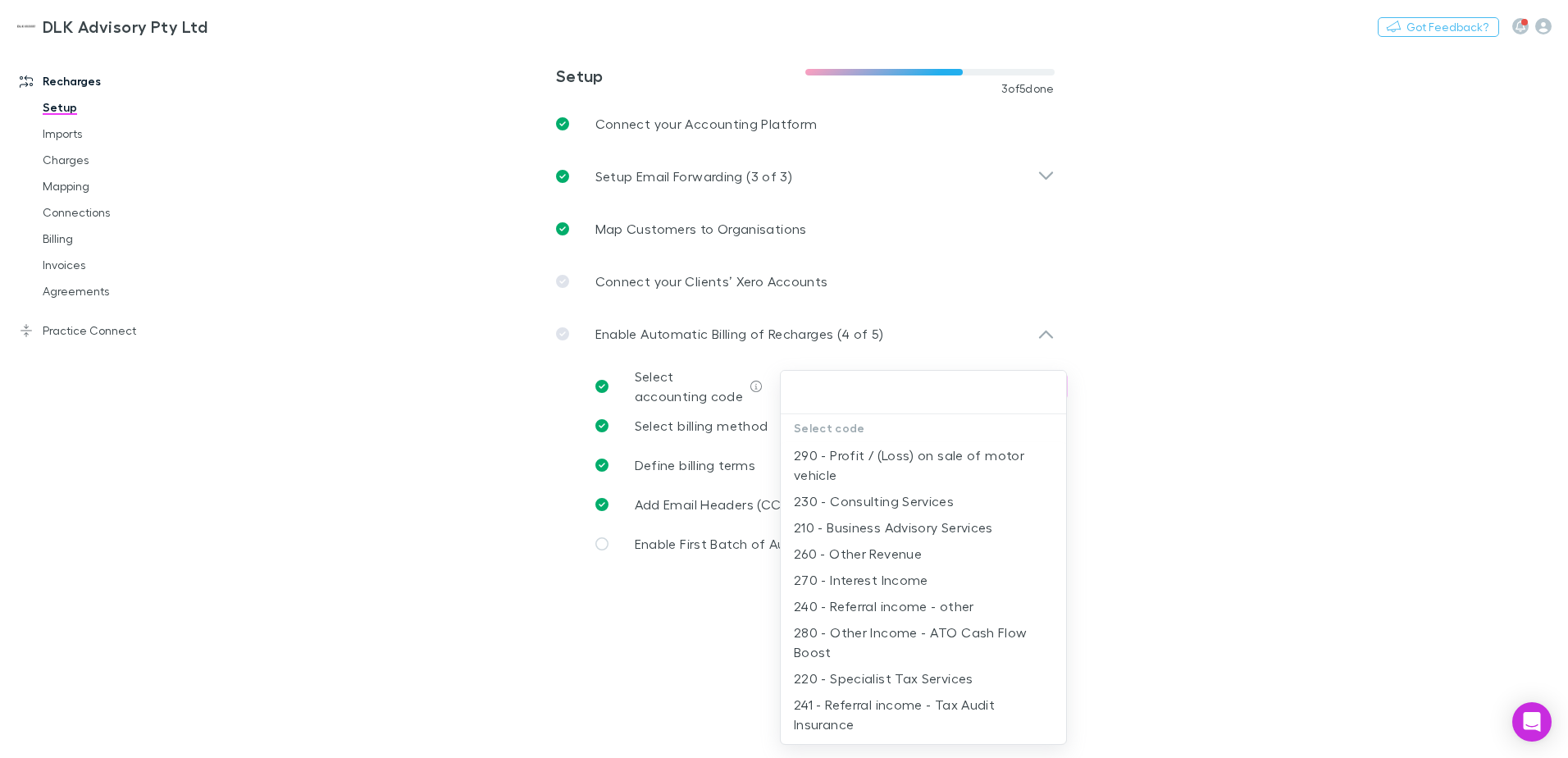
click at [1410, 432] on div at bounding box center [784, 379] width 1568 height 758
